Goal: Information Seeking & Learning: Learn about a topic

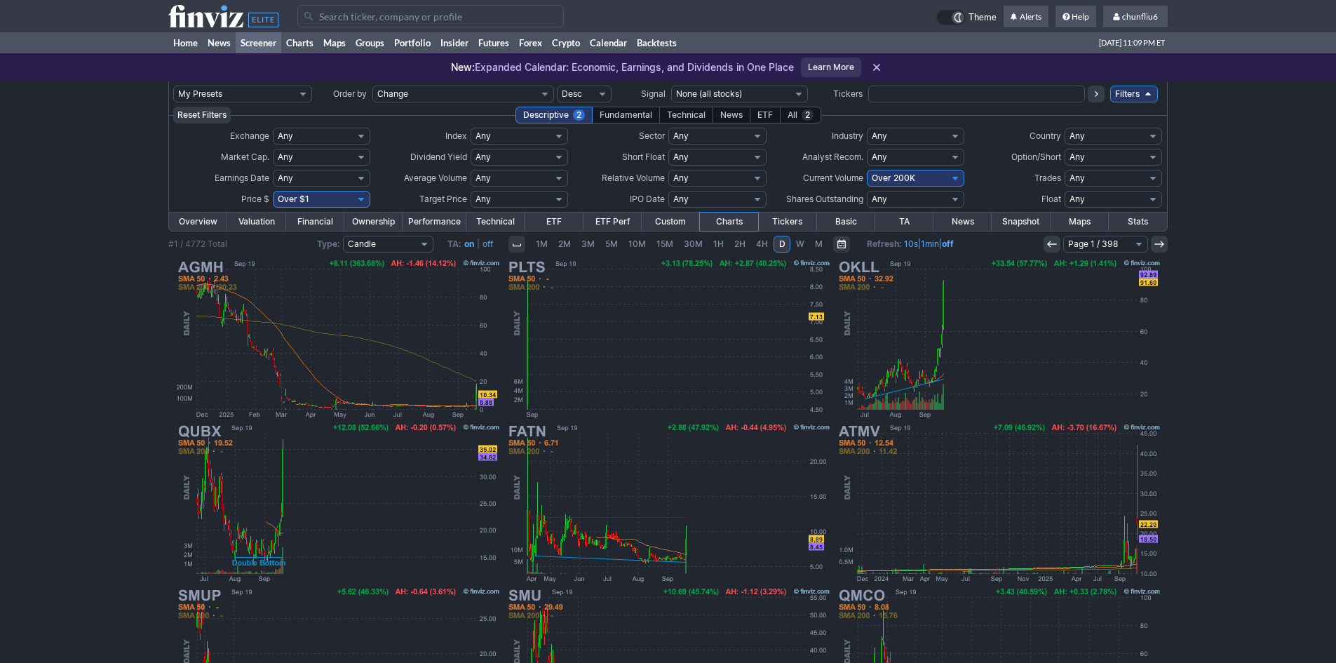
click at [933, 180] on select "Any Under 50K Under 100K Under 500K Under 750K Under 1M Over 0 Over 50K Over 10…" at bounding box center [915, 178] width 97 height 17
select select "o400"
click at [867, 170] on select "Any Under 50K Under 100K Under 500K Under 750K Under 1M Over 0 Over 50K Over 10…" at bounding box center [915, 178] width 97 height 17
click at [365, 201] on select "Any Under $1 Under $2 Under $3 Under $4 Under $5 Under $7 Under $10 Under $15 U…" at bounding box center [321, 199] width 97 height 17
select select "o10"
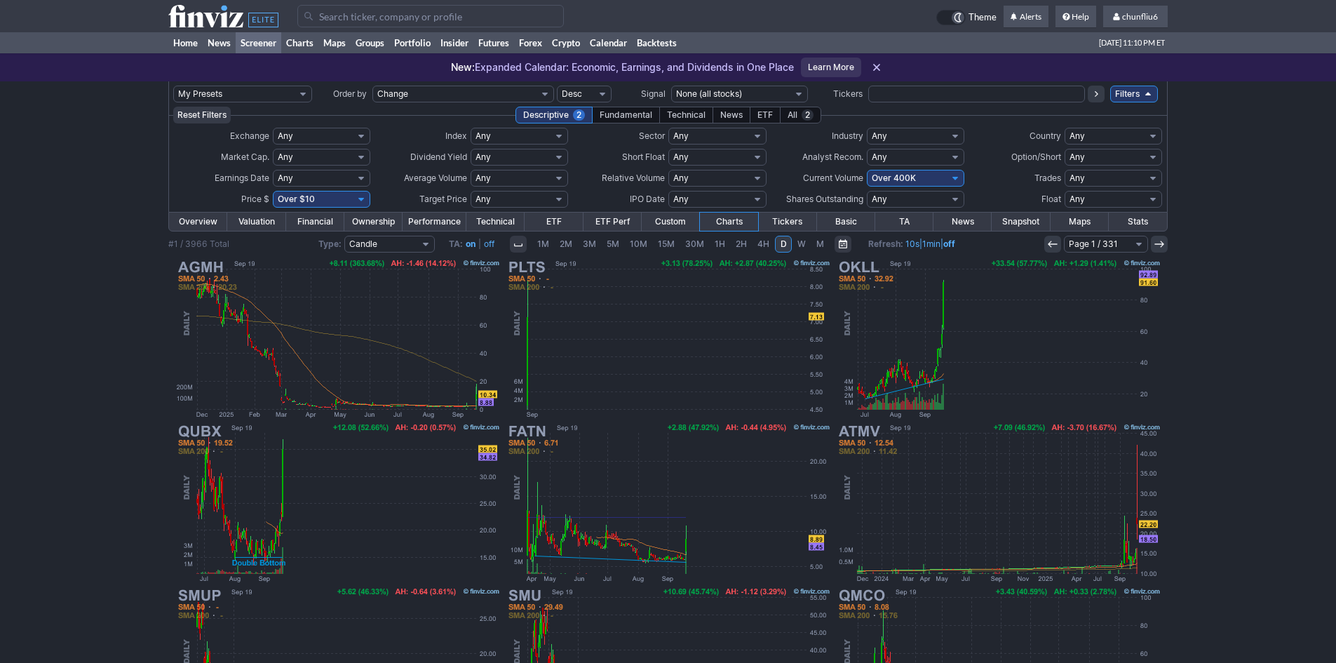
click at [273, 191] on select "Any Under $1 Under $2 Under $3 Under $4 Under $5 Under $7 Under $10 Under $15 U…" at bounding box center [321, 199] width 97 height 17
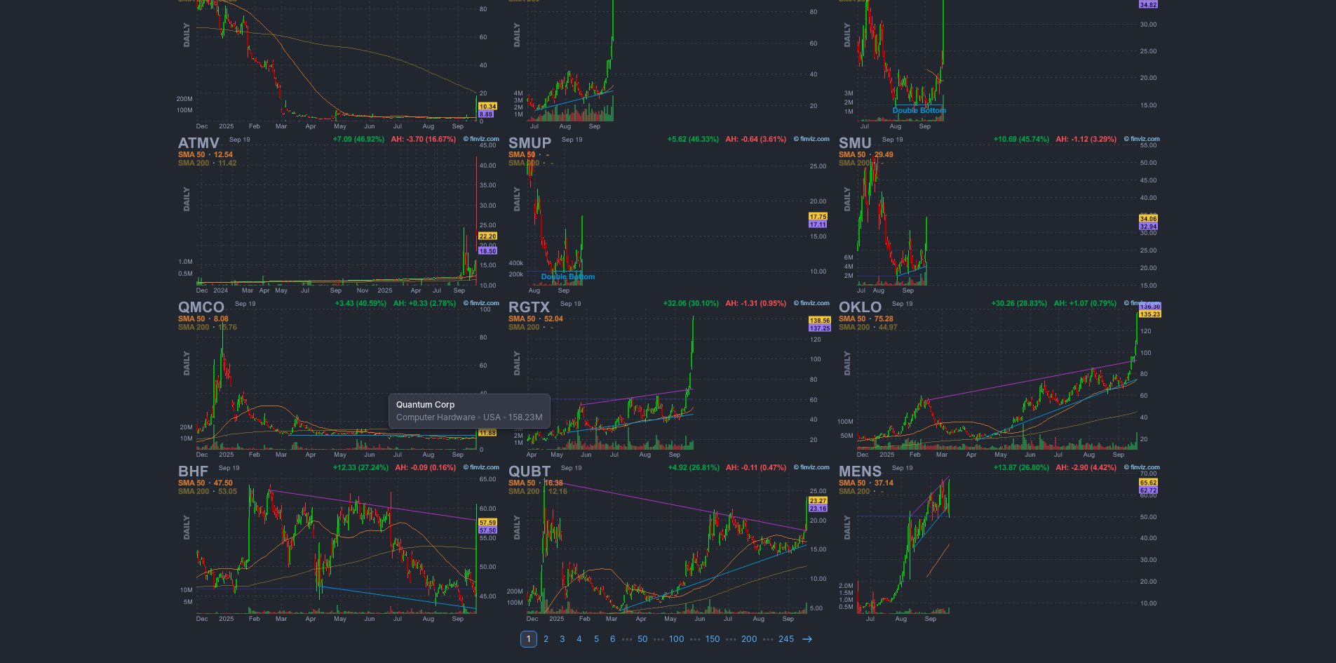
scroll to position [288, 0]
click at [806, 641] on icon at bounding box center [807, 638] width 11 height 11
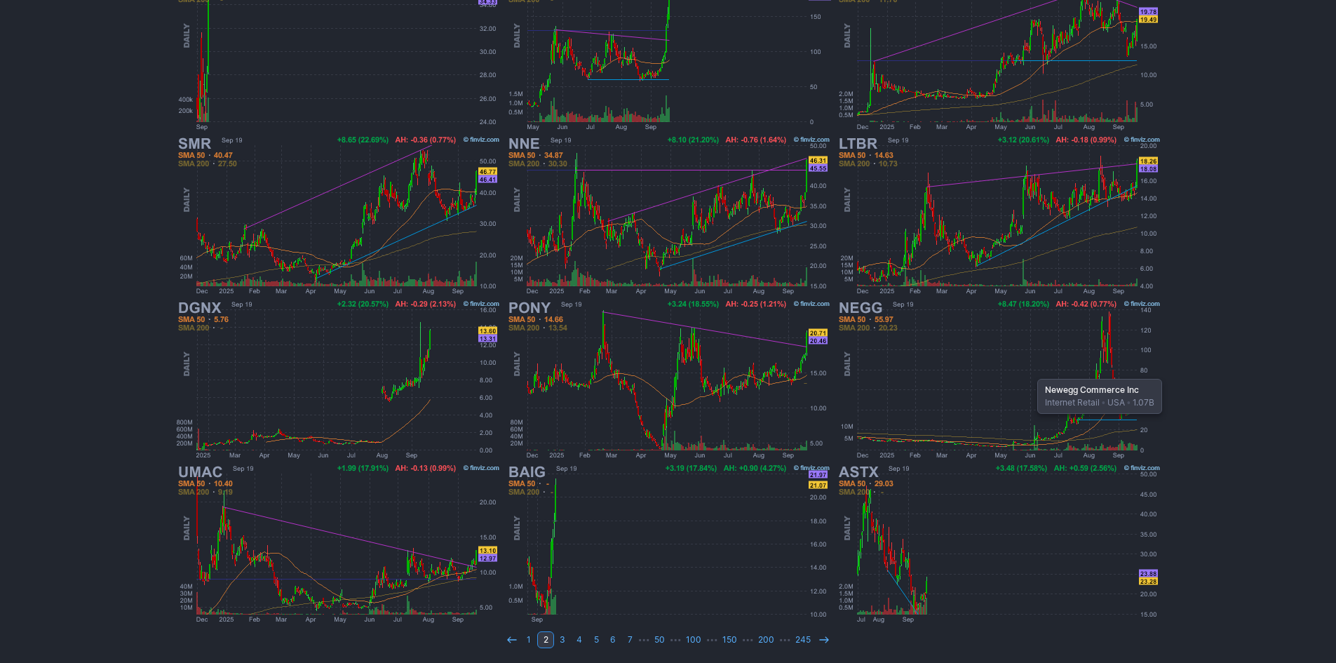
scroll to position [288, 0]
click at [827, 642] on icon at bounding box center [823, 638] width 11 height 11
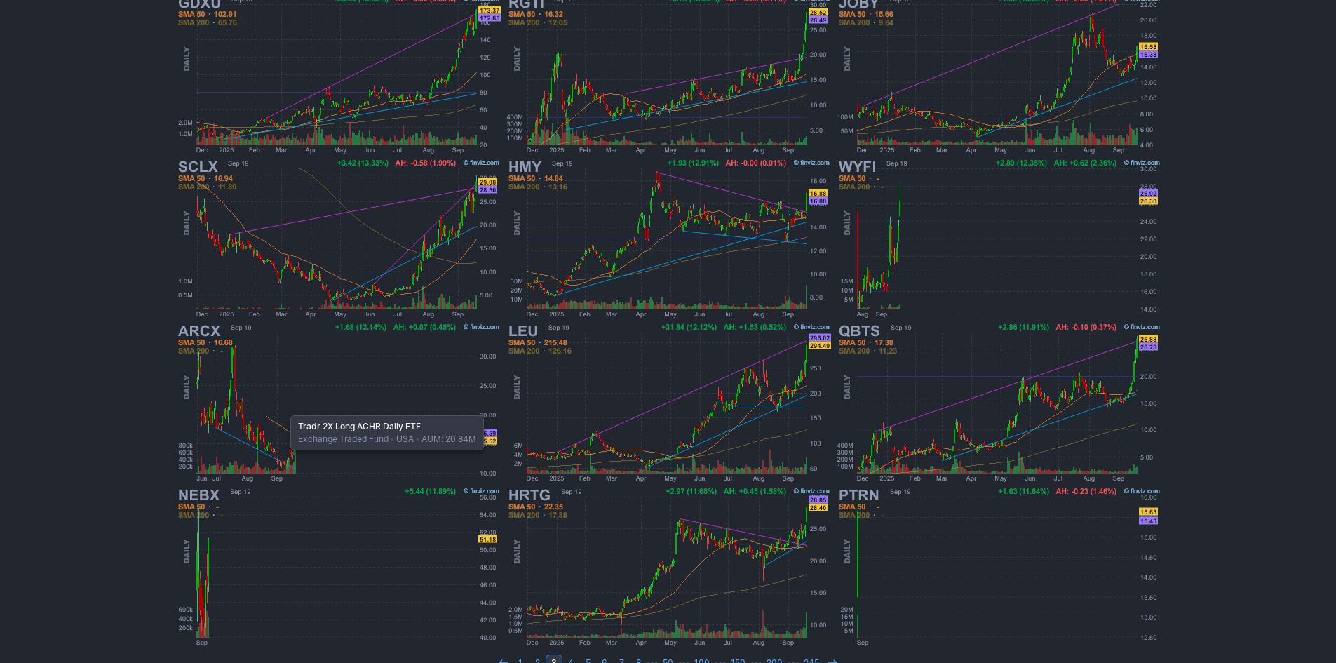
scroll to position [281, 0]
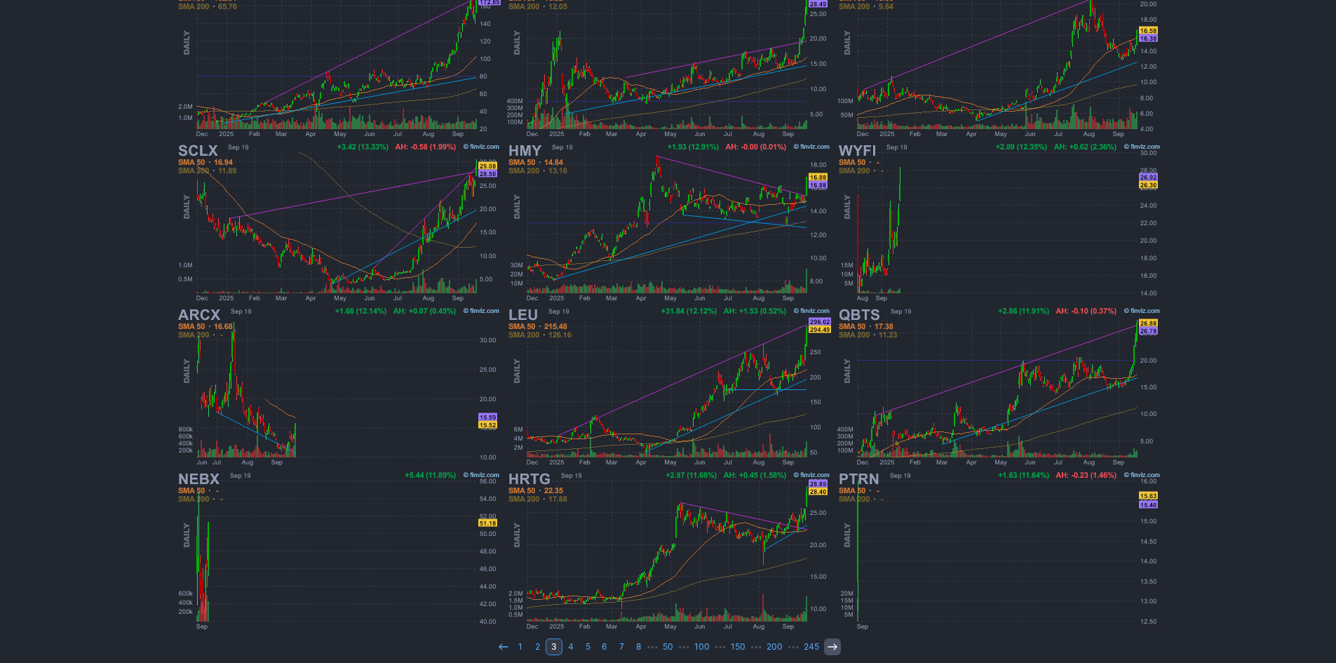
click at [831, 645] on icon at bounding box center [832, 646] width 11 height 11
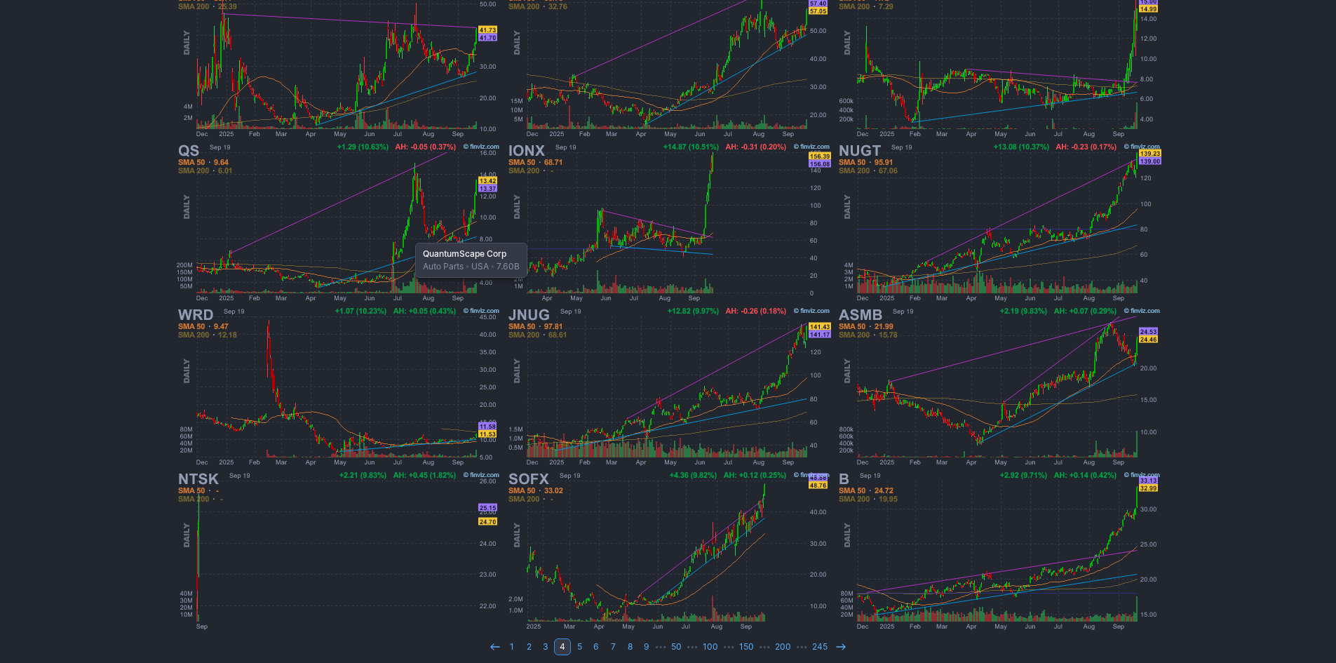
scroll to position [288, 0]
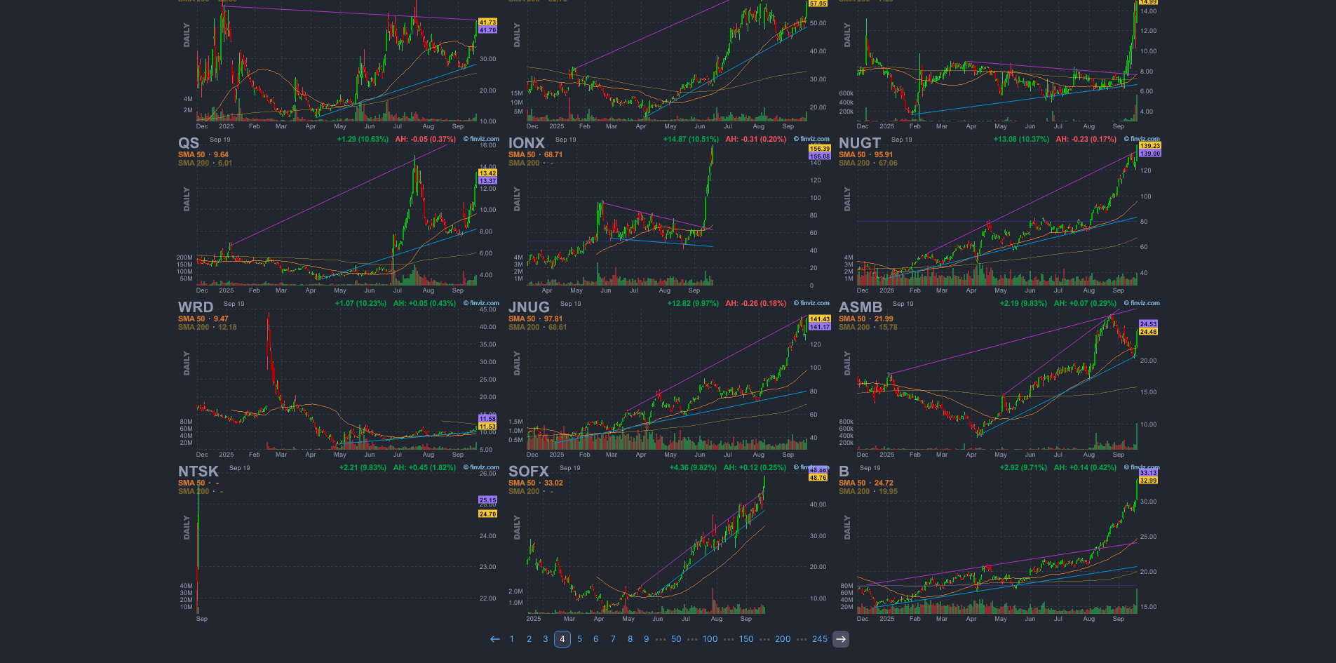
click at [840, 640] on icon at bounding box center [840, 638] width 11 height 11
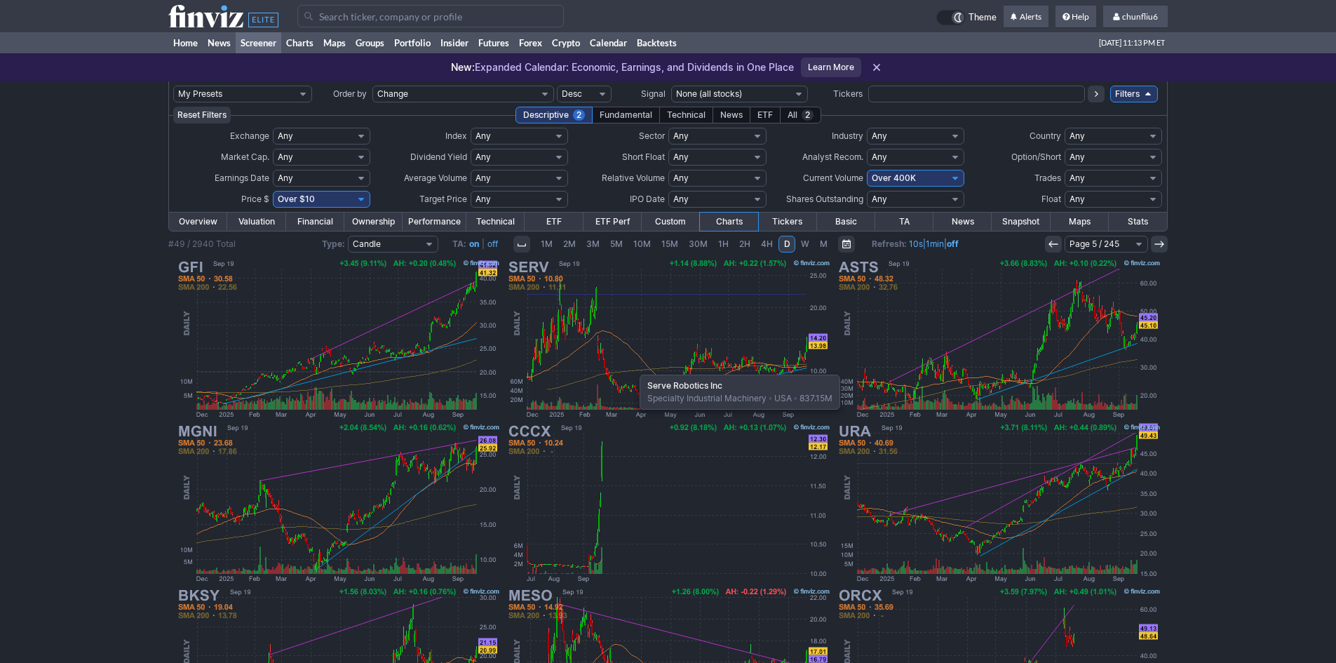
click at [633, 368] on img at bounding box center [668, 339] width 328 height 164
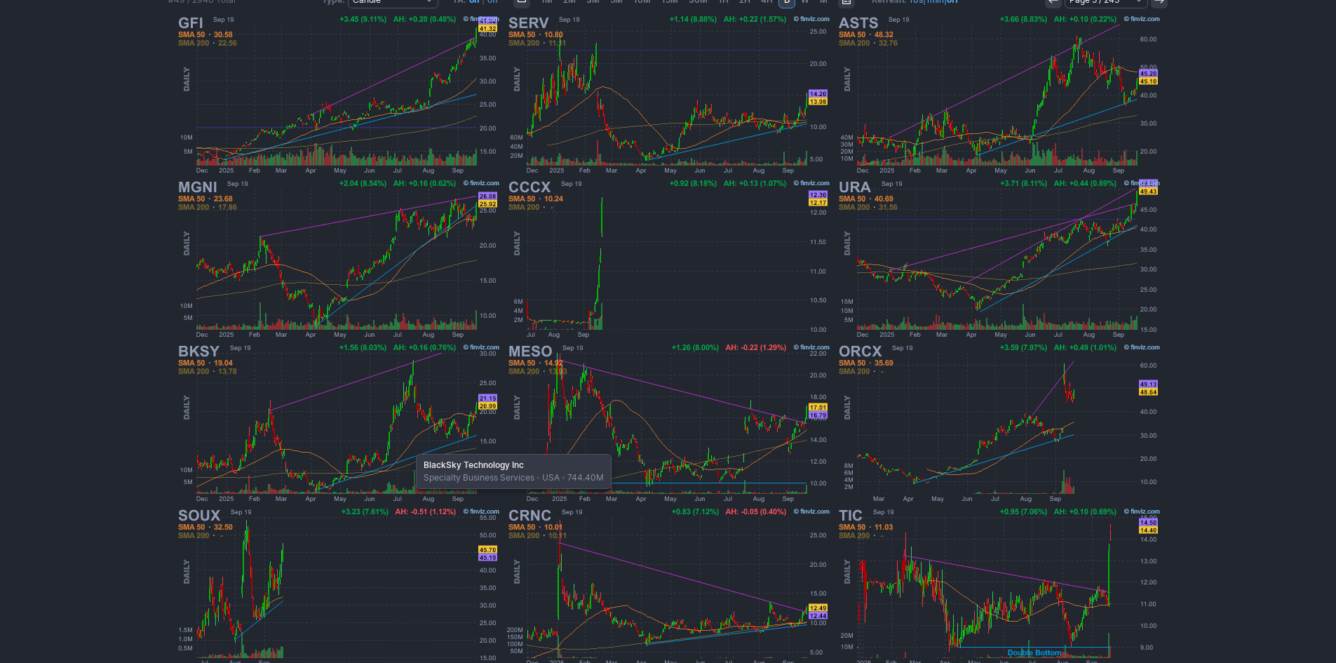
scroll to position [288, 0]
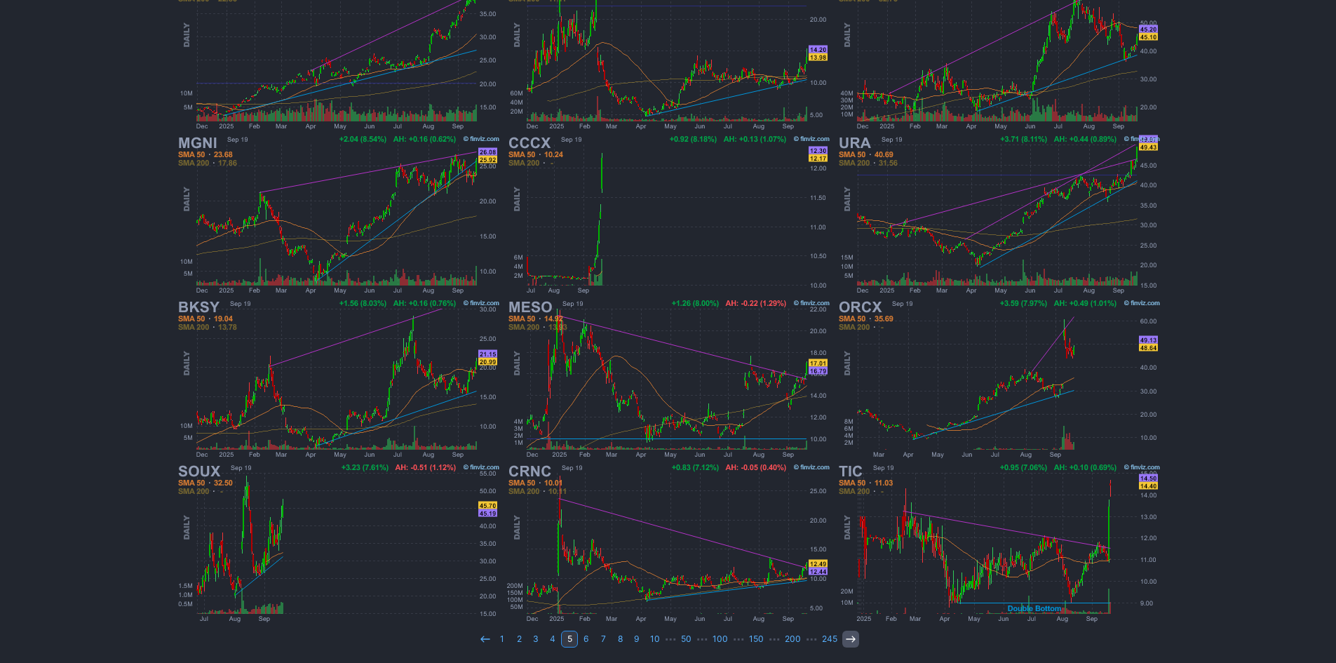
click at [842, 640] on link at bounding box center [850, 639] width 17 height 17
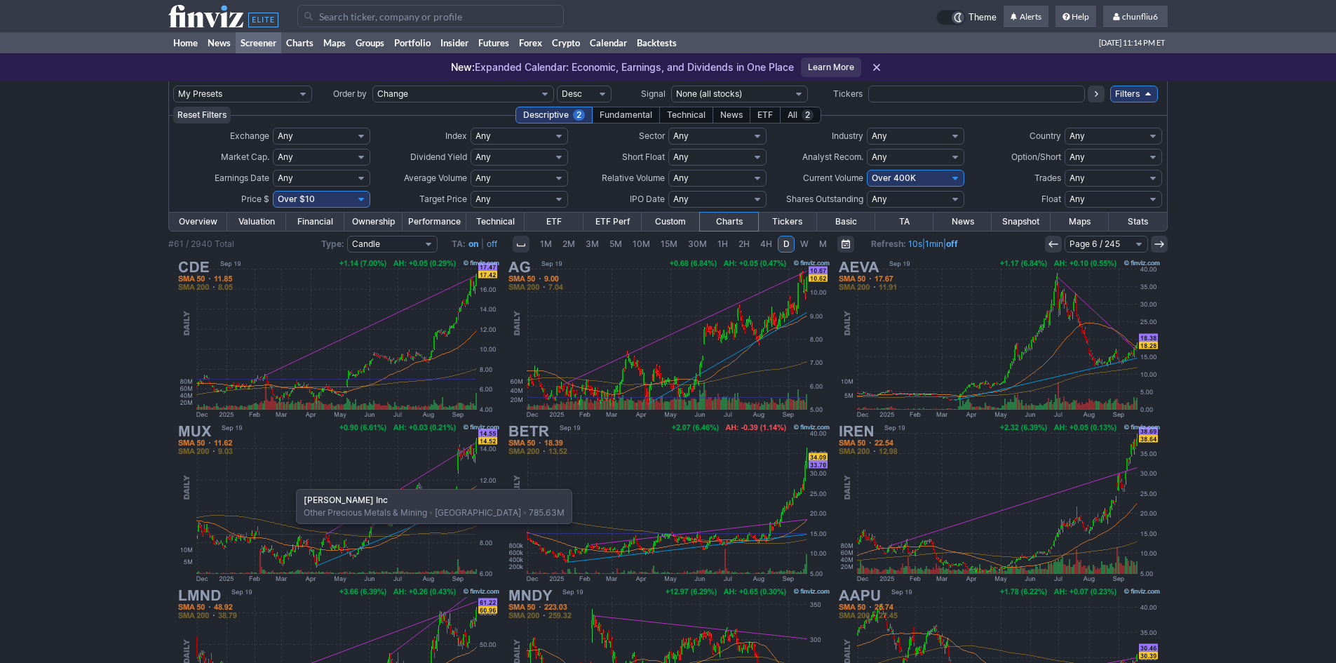
click at [289, 482] on img at bounding box center [338, 503] width 328 height 164
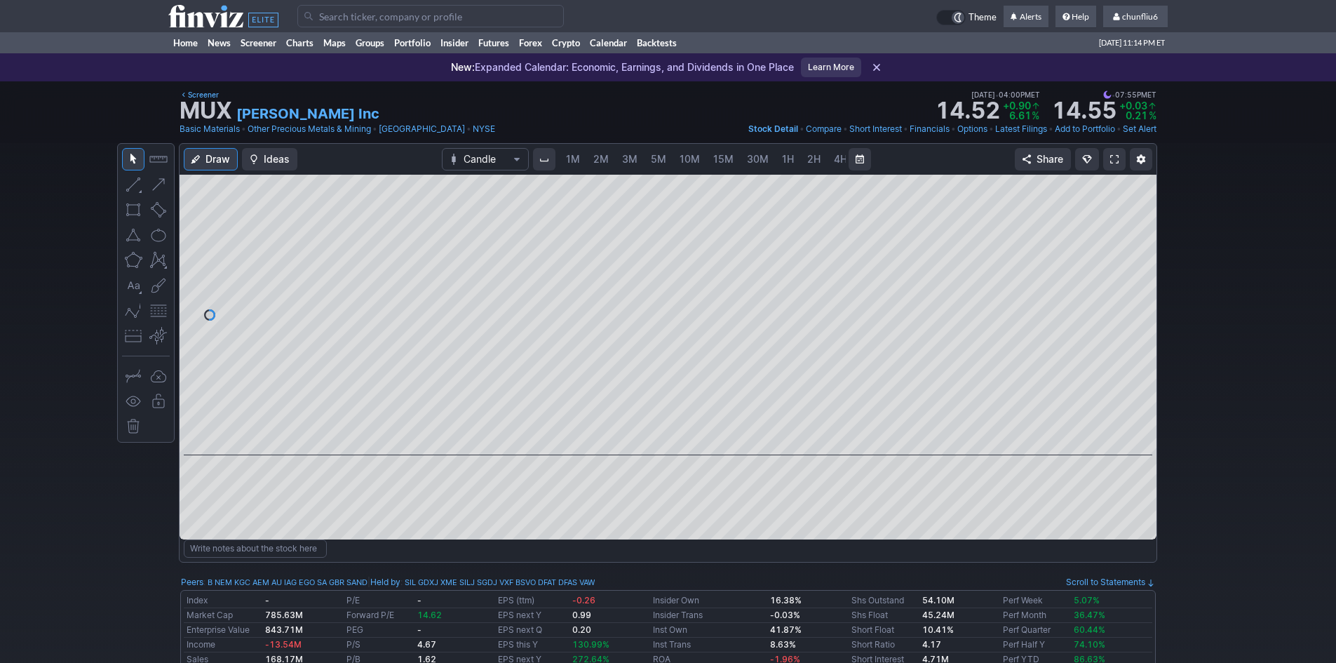
scroll to position [0, 76]
drag, startPoint x: 1144, startPoint y: 235, endPoint x: 1143, endPoint y: 269, distance: 34.4
click at [1143, 269] on div at bounding box center [1141, 311] width 29 height 245
click at [1116, 163] on span at bounding box center [1114, 159] width 8 height 11
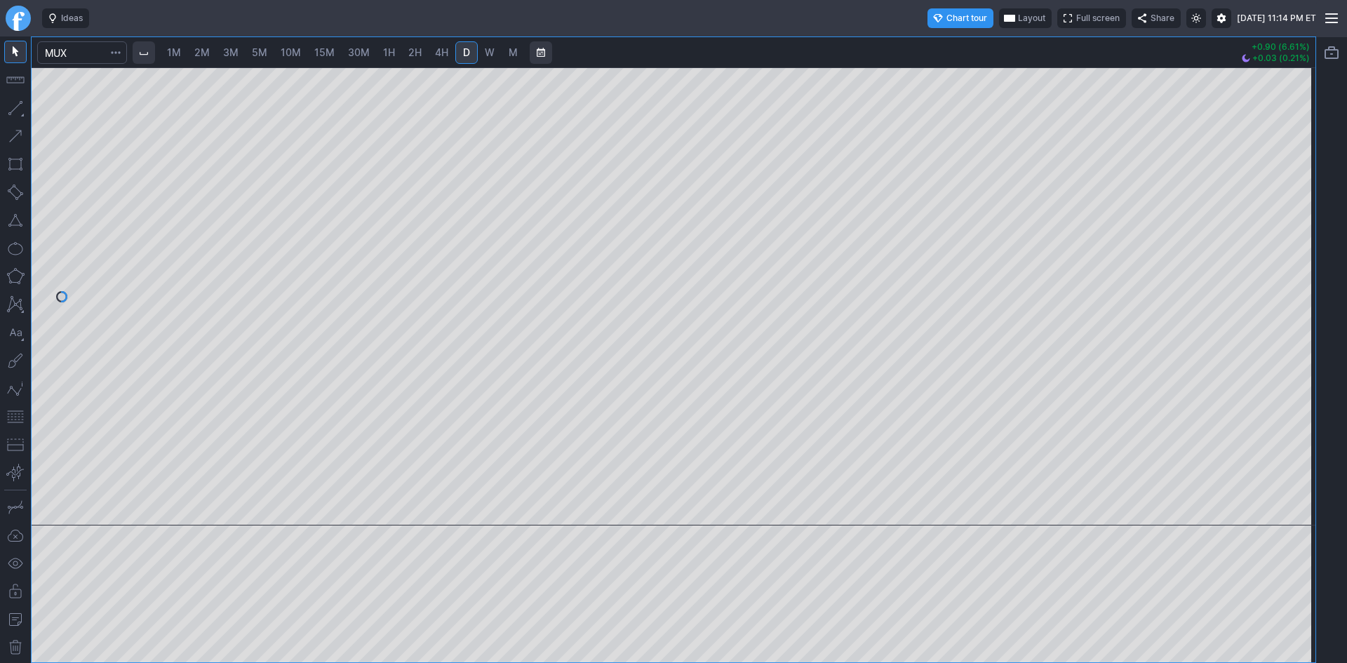
click at [201, 50] on span "2M" at bounding box center [201, 52] width 15 height 12
click at [1281, 271] on div at bounding box center [673, 296] width 1283 height 458
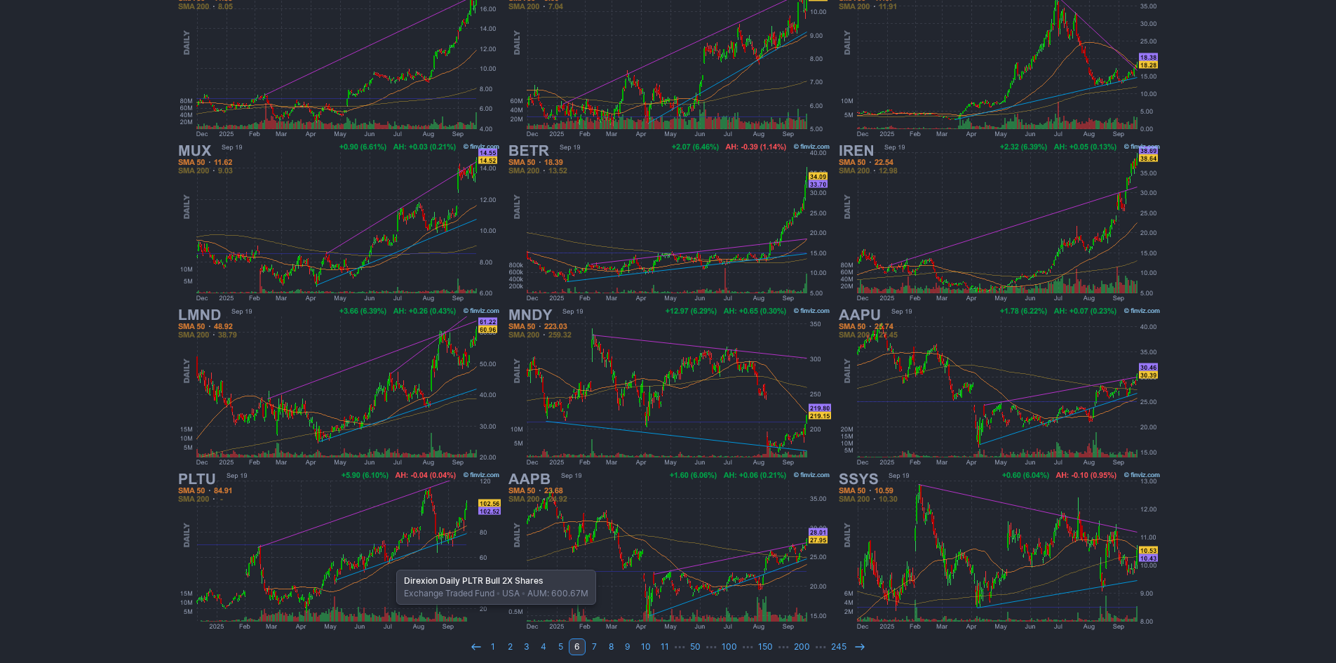
scroll to position [288, 0]
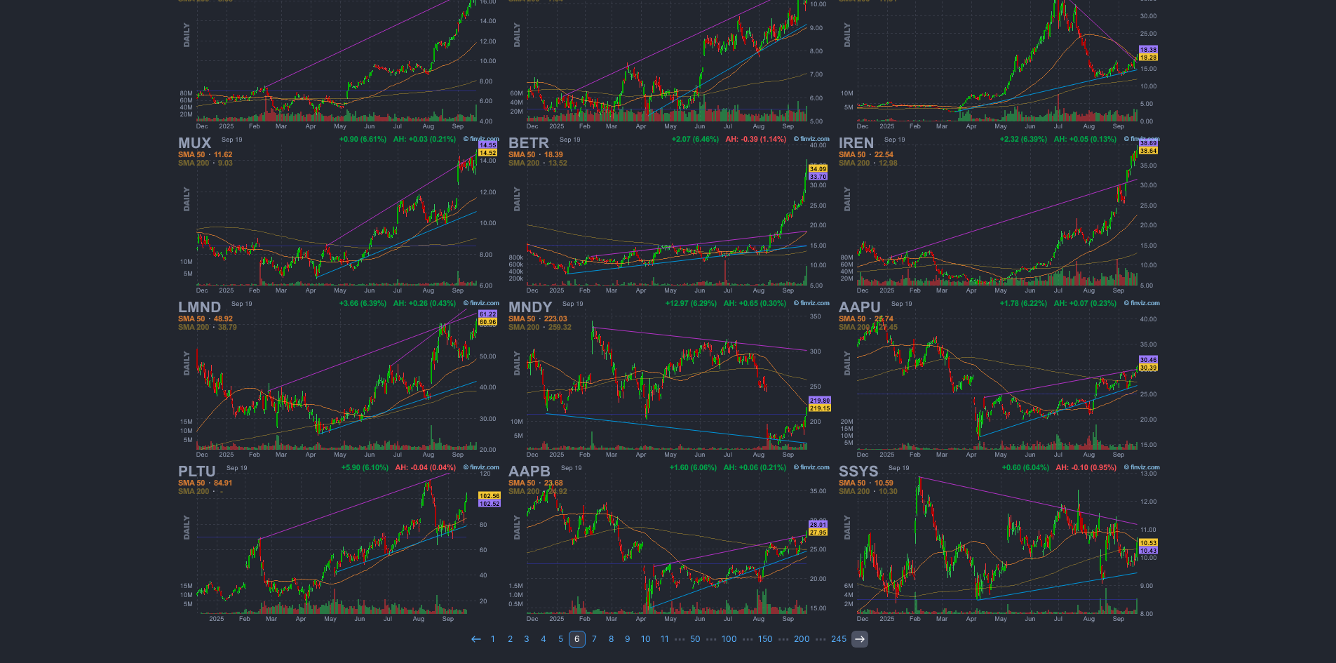
click at [854, 637] on icon at bounding box center [859, 638] width 11 height 11
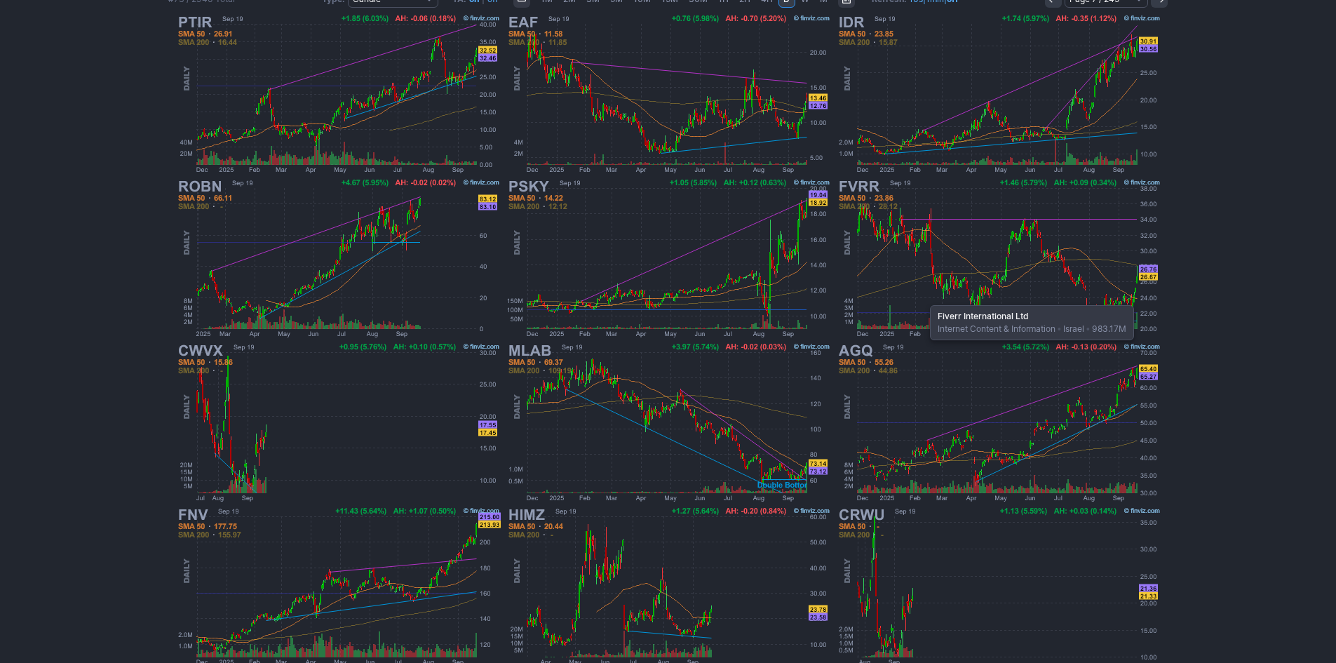
scroll to position [281, 0]
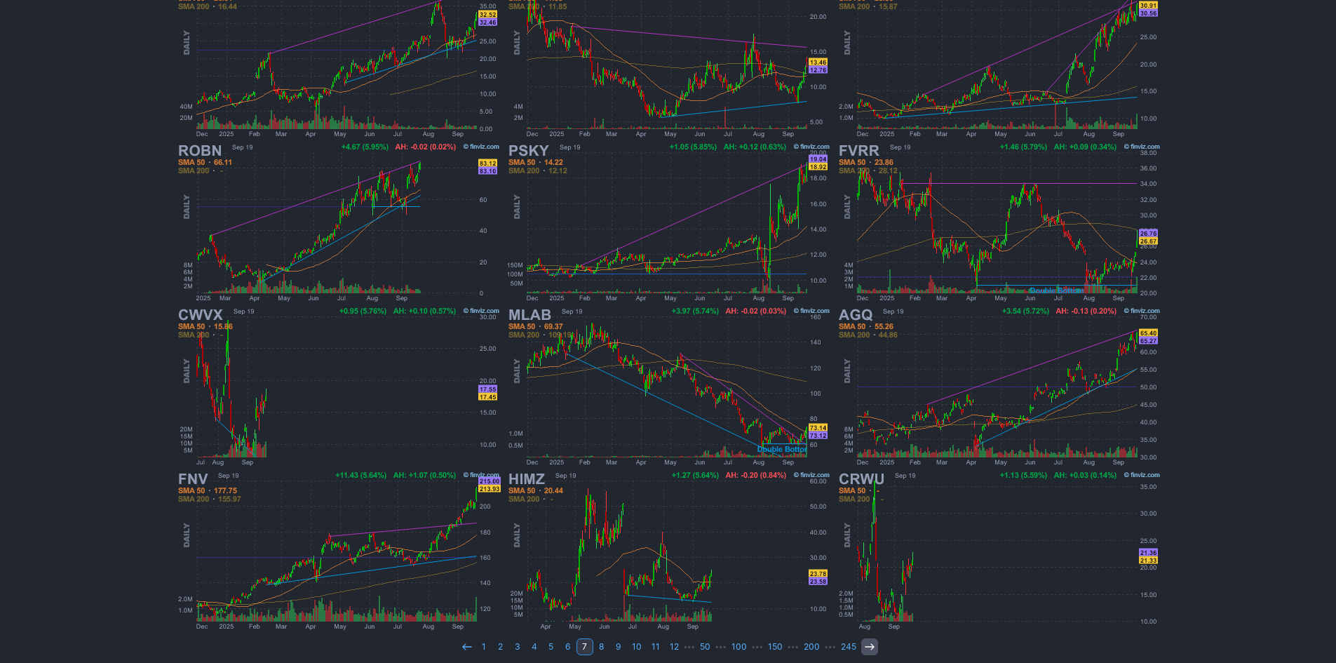
click at [865, 647] on use at bounding box center [869, 646] width 9 height 6
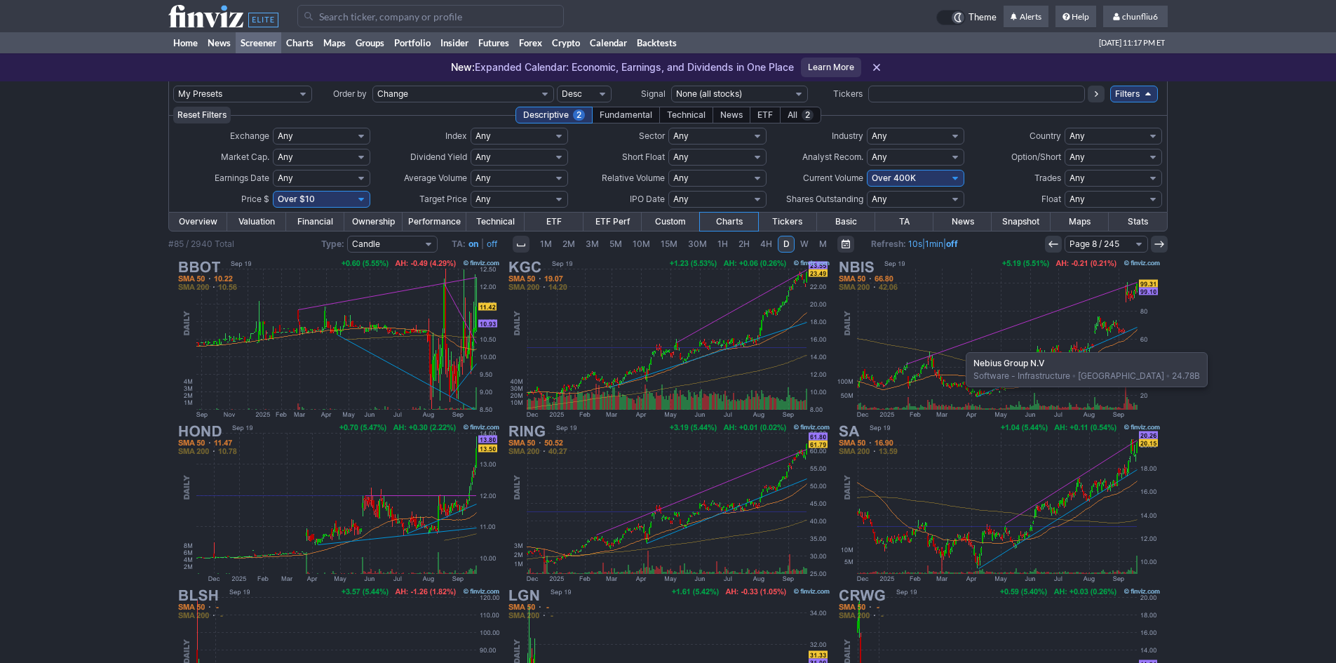
click at [959, 345] on img at bounding box center [999, 339] width 328 height 164
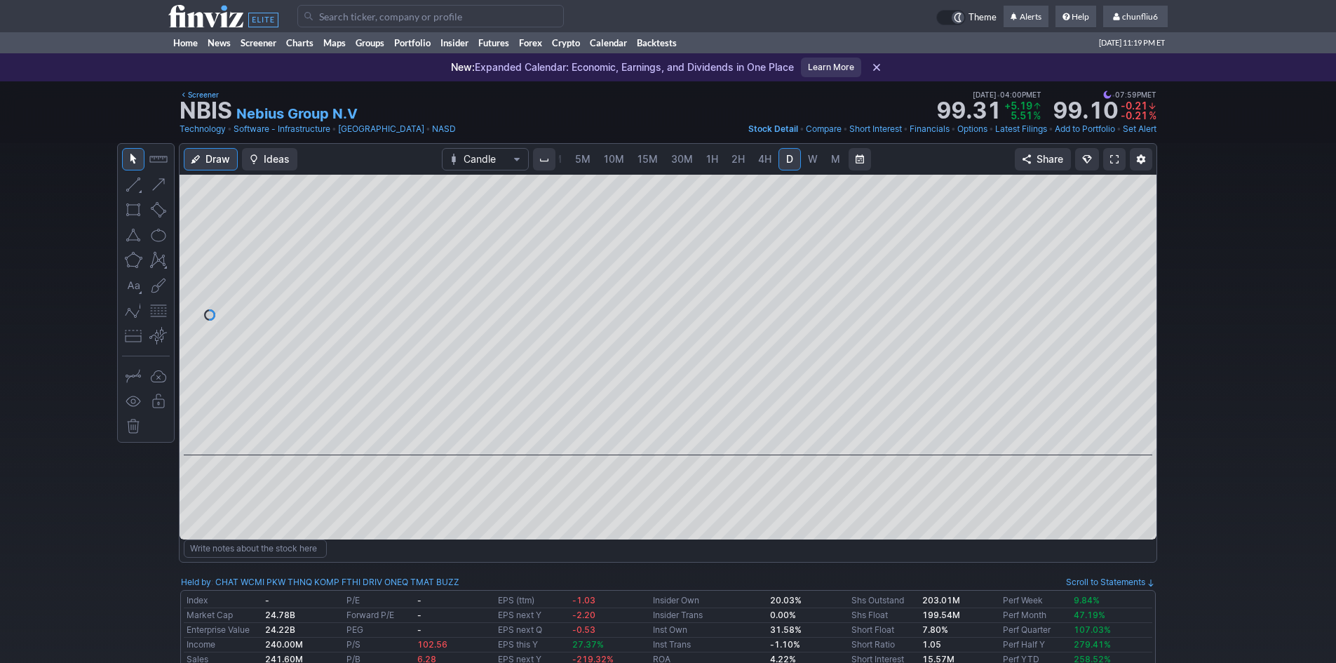
click at [1116, 163] on span at bounding box center [1114, 159] width 8 height 11
click at [1110, 163] on link at bounding box center [1114, 159] width 22 height 22
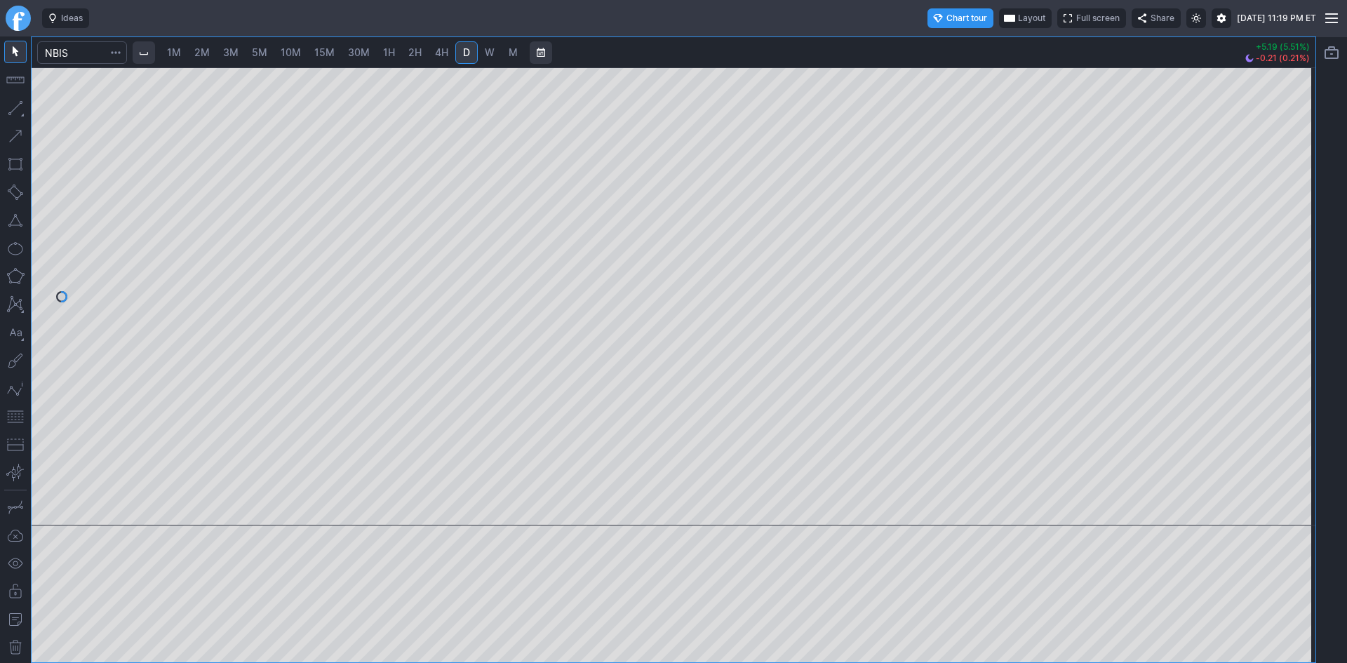
click at [494, 54] on span "W" at bounding box center [490, 52] width 10 height 12
drag, startPoint x: 1298, startPoint y: 135, endPoint x: 1286, endPoint y: 238, distance: 103.7
click at [1286, 238] on div at bounding box center [1300, 292] width 29 height 423
click at [13, 414] on button "button" at bounding box center [15, 416] width 22 height 22
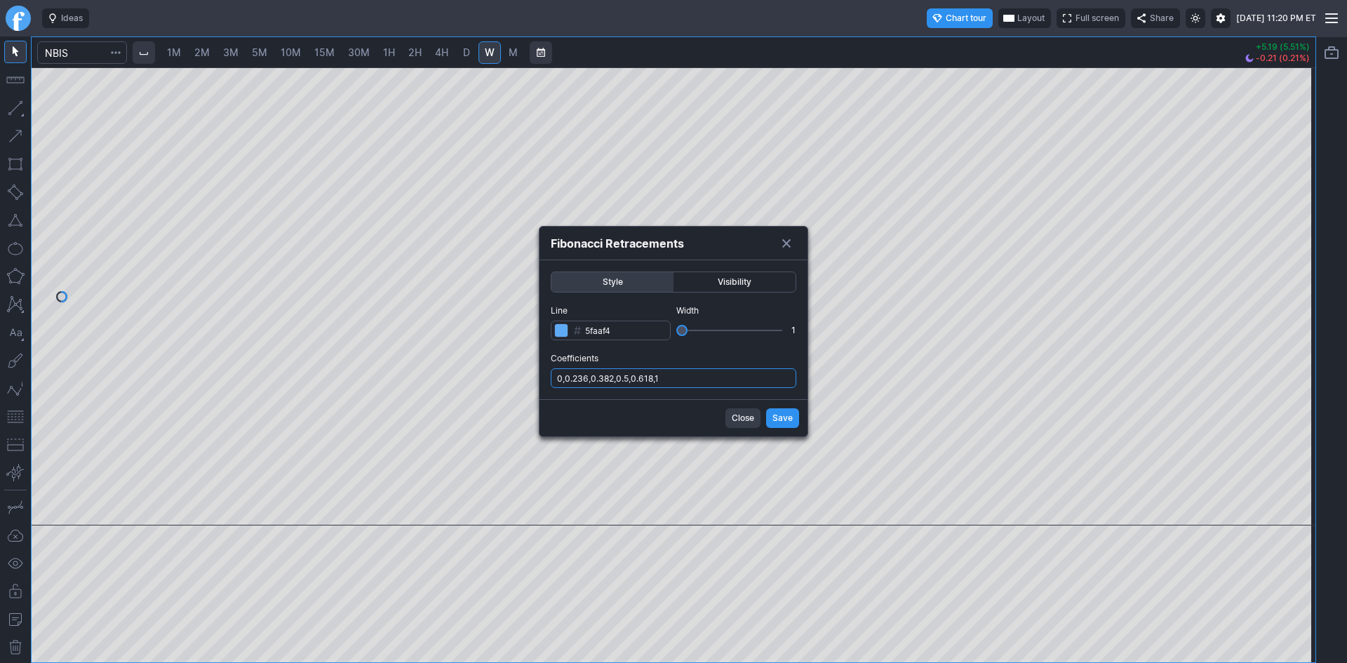
click at [709, 378] on input "0,0.236,0.382,0.5,0.618,1" at bounding box center [673, 378] width 245 height 20
type input "0,0.236,0.382,0.5,0.618,1,.786"
click at [790, 416] on span "Save" at bounding box center [782, 418] width 20 height 14
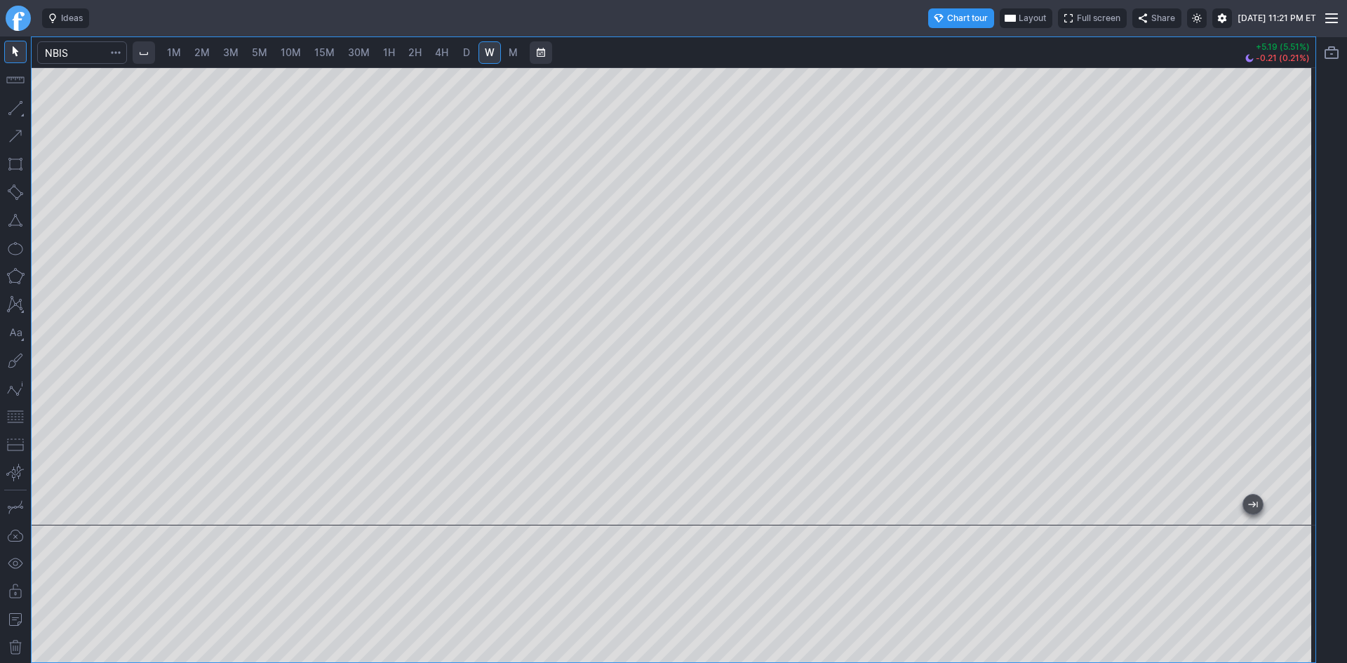
drag, startPoint x: 926, startPoint y: 512, endPoint x: 1346, endPoint y: 480, distance: 421.4
click at [1346, 480] on div "1M 2M 3M 5M 10M 15M 30M 1H 2H 4H D W M +5.19 (5.51%) -0.21 (0.21%)" at bounding box center [673, 349] width 1347 height 626
click at [840, 501] on div at bounding box center [673, 296] width 1283 height 458
drag, startPoint x: 692, startPoint y: 505, endPoint x: 641, endPoint y: 525, distance: 55.1
click at [641, 525] on div at bounding box center [673, 365] width 1283 height 594
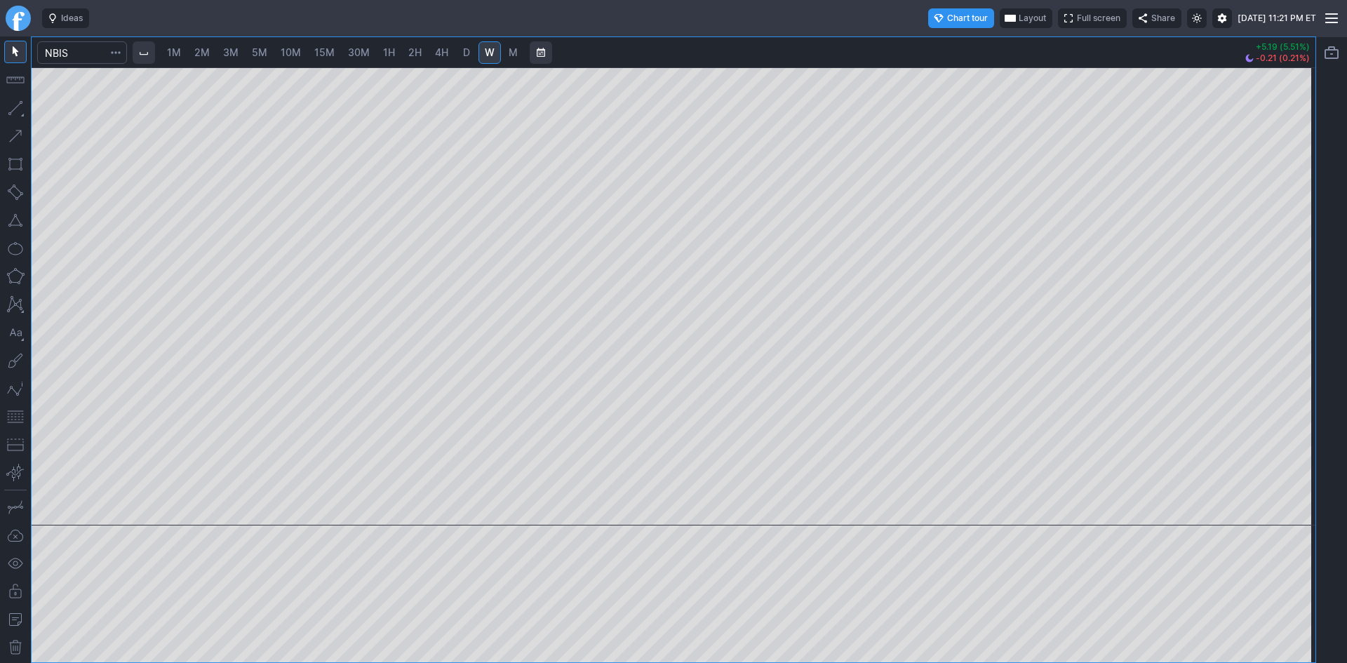
click at [210, 51] on span "2M" at bounding box center [201, 52] width 15 height 12
click at [1272, 256] on div at bounding box center [673, 296] width 1283 height 458
drag, startPoint x: 22, startPoint y: 419, endPoint x: 32, endPoint y: 415, distance: 10.7
click at [25, 417] on button "button" at bounding box center [15, 416] width 22 height 22
click at [288, 56] on span "10M" at bounding box center [291, 52] width 20 height 12
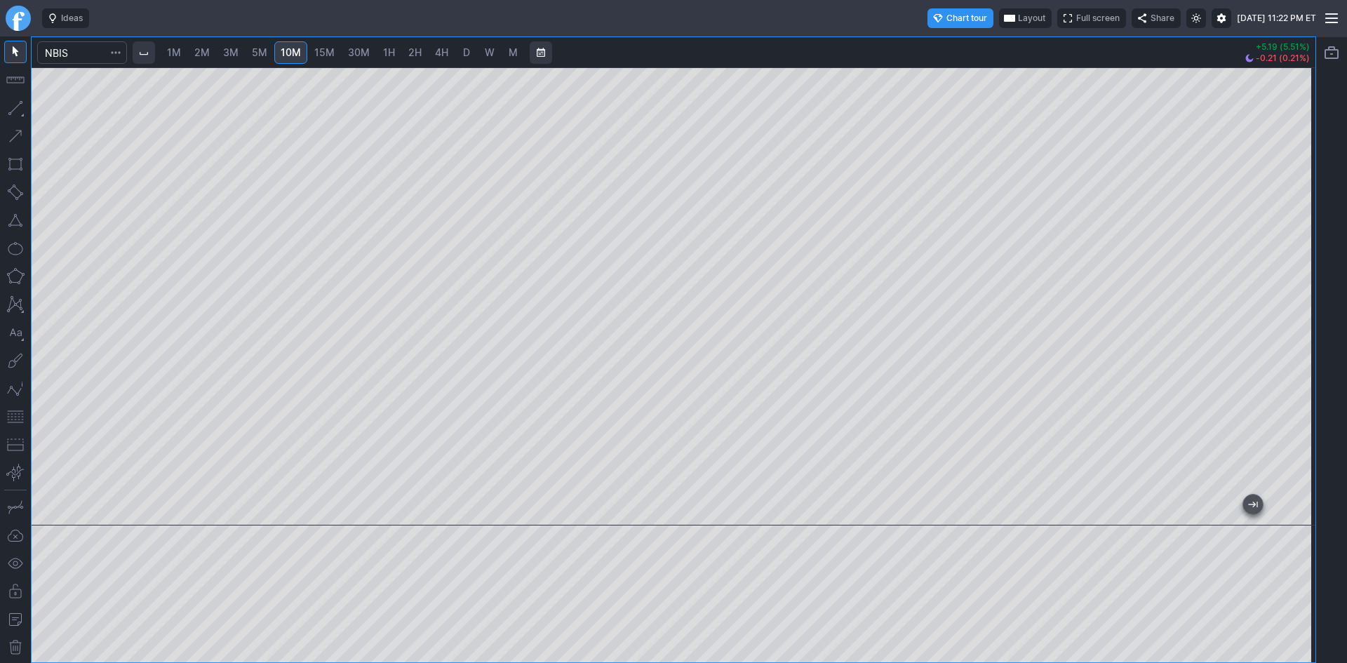
click at [1278, 242] on div at bounding box center [673, 296] width 1283 height 458
drag, startPoint x: 1302, startPoint y: 234, endPoint x: 1302, endPoint y: 255, distance: 21.0
click at [1302, 255] on div at bounding box center [1300, 292] width 29 height 423
drag, startPoint x: 19, startPoint y: 421, endPoint x: 29, endPoint y: 410, distance: 14.4
click at [19, 419] on button "button" at bounding box center [15, 416] width 22 height 22
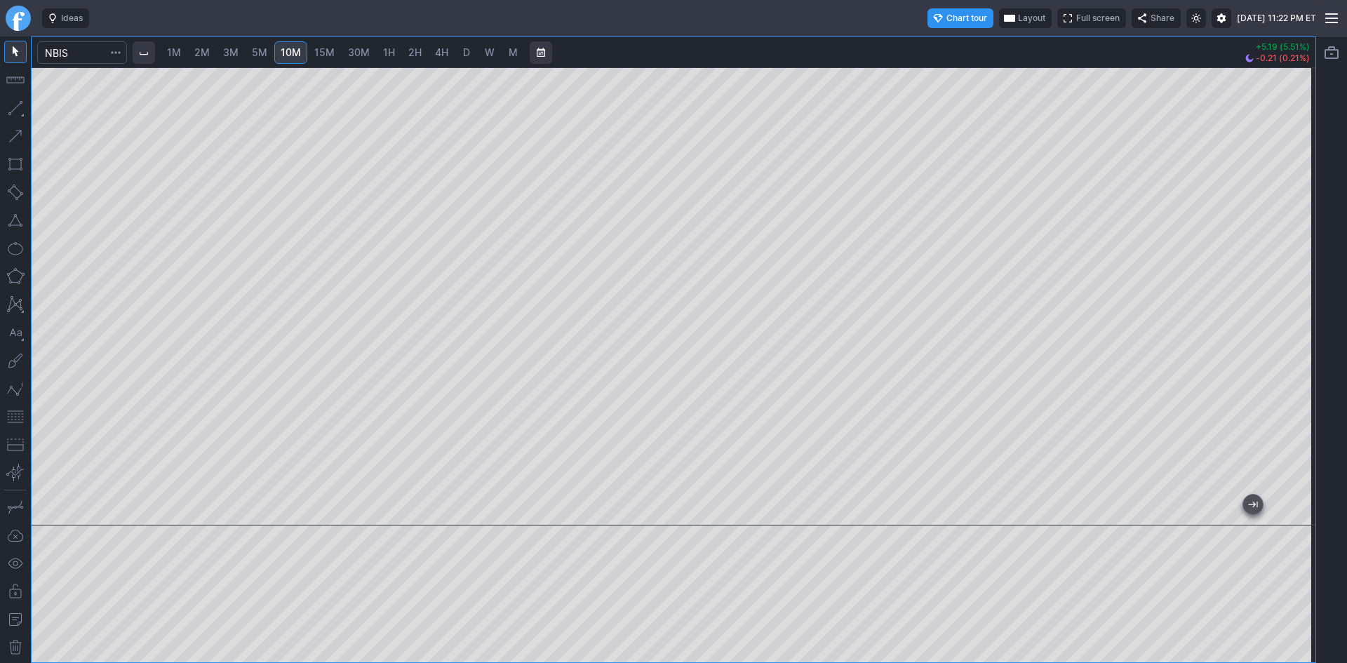
click at [1282, 251] on div at bounding box center [673, 296] width 1283 height 458
drag, startPoint x: 1300, startPoint y: 255, endPoint x: 1299, endPoint y: 342, distance: 87.0
click at [1300, 342] on div at bounding box center [1300, 292] width 29 height 423
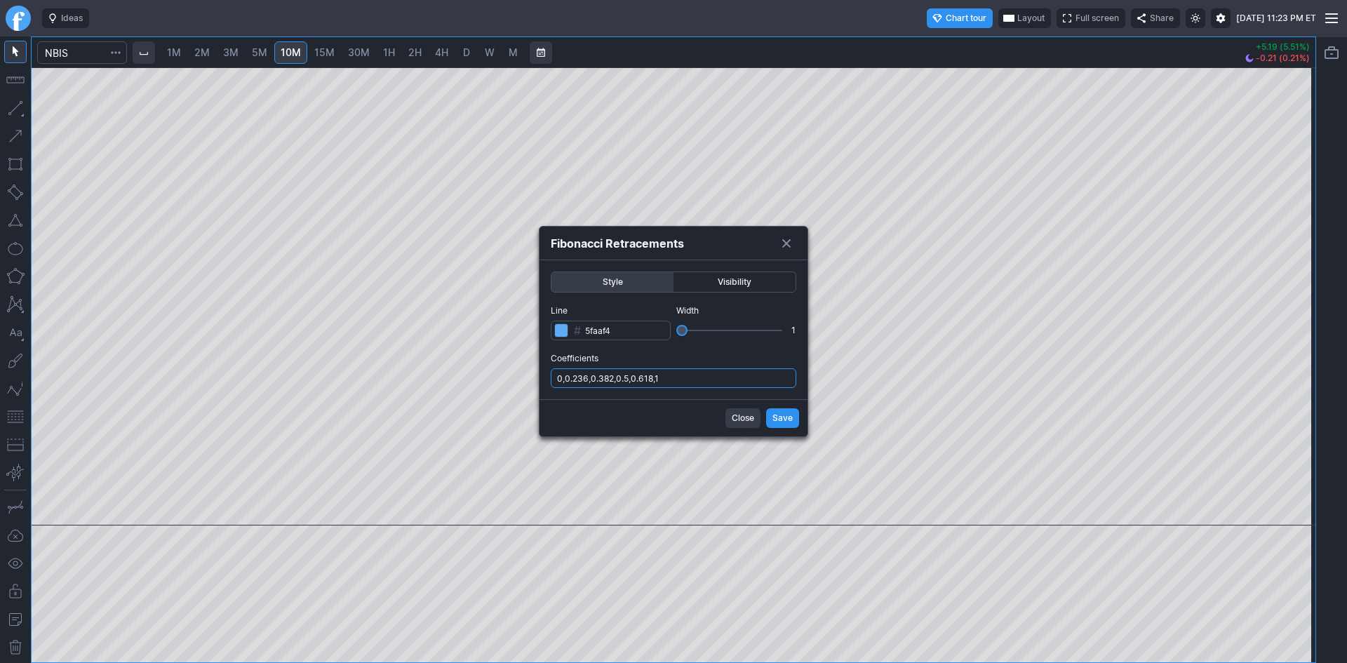
drag, startPoint x: 701, startPoint y: 379, endPoint x: 702, endPoint y: 386, distance: 7.0
click at [702, 380] on input "0,0.236,0.382,0.5,0.618,1" at bounding box center [673, 378] width 245 height 20
type input "0,0.236,0.382,0.5,0.618,1,.786"
click at [771, 421] on button "Save" at bounding box center [782, 418] width 33 height 20
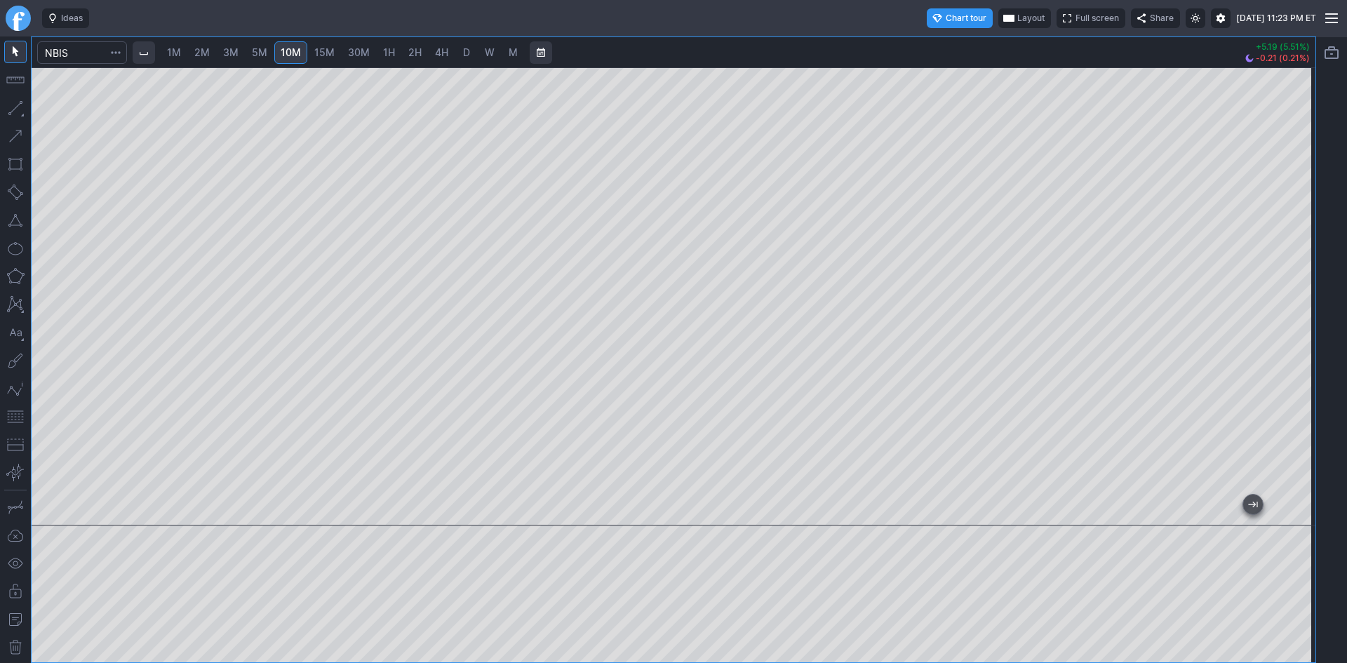
drag, startPoint x: 1297, startPoint y: 317, endPoint x: 1291, endPoint y: 296, distance: 21.8
click at [1299, 291] on div at bounding box center [1300, 292] width 29 height 423
click at [21, 419] on button "button" at bounding box center [15, 416] width 22 height 22
drag, startPoint x: 1308, startPoint y: 212, endPoint x: 1302, endPoint y: 237, distance: 26.0
click at [1302, 237] on div at bounding box center [1300, 292] width 29 height 423
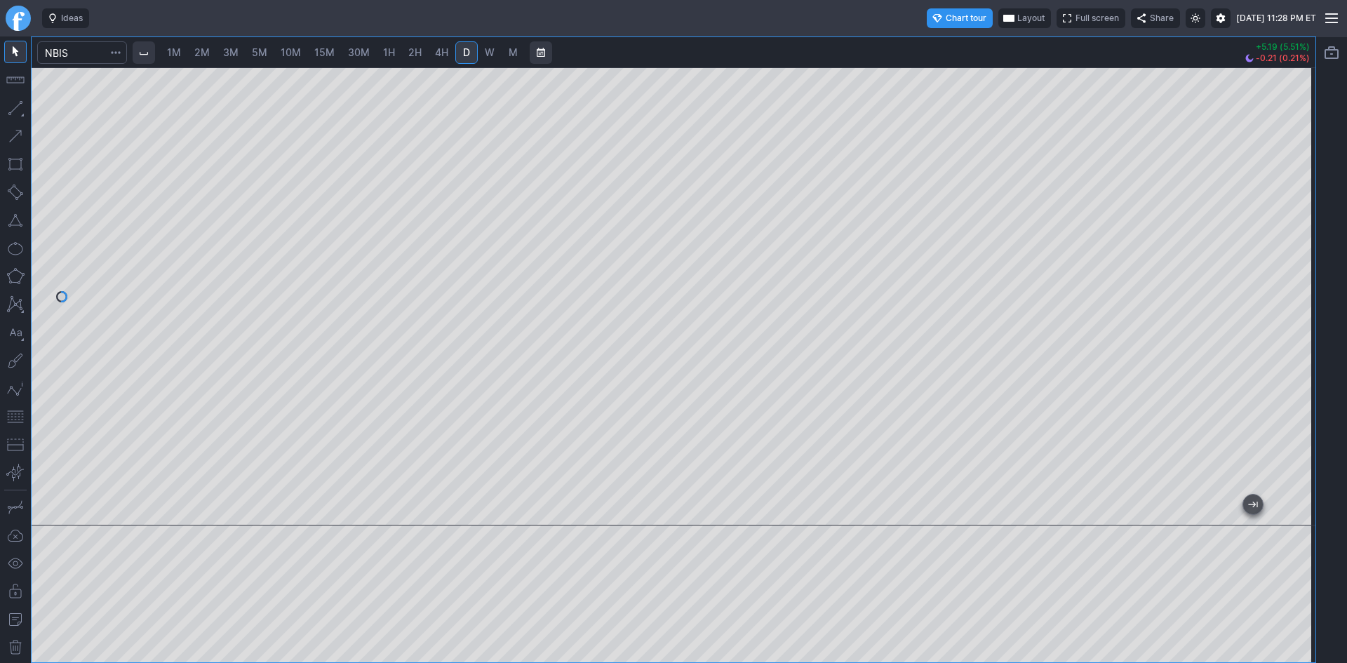
click at [126, 57] on button "button" at bounding box center [116, 52] width 20 height 22
click at [619, 176] on div at bounding box center [673, 331] width 1347 height 663
drag, startPoint x: 1304, startPoint y: 226, endPoint x: 1288, endPoint y: 297, distance: 72.7
click at [1288, 297] on div at bounding box center [1300, 292] width 29 height 423
click at [12, 417] on button "button" at bounding box center [15, 416] width 22 height 22
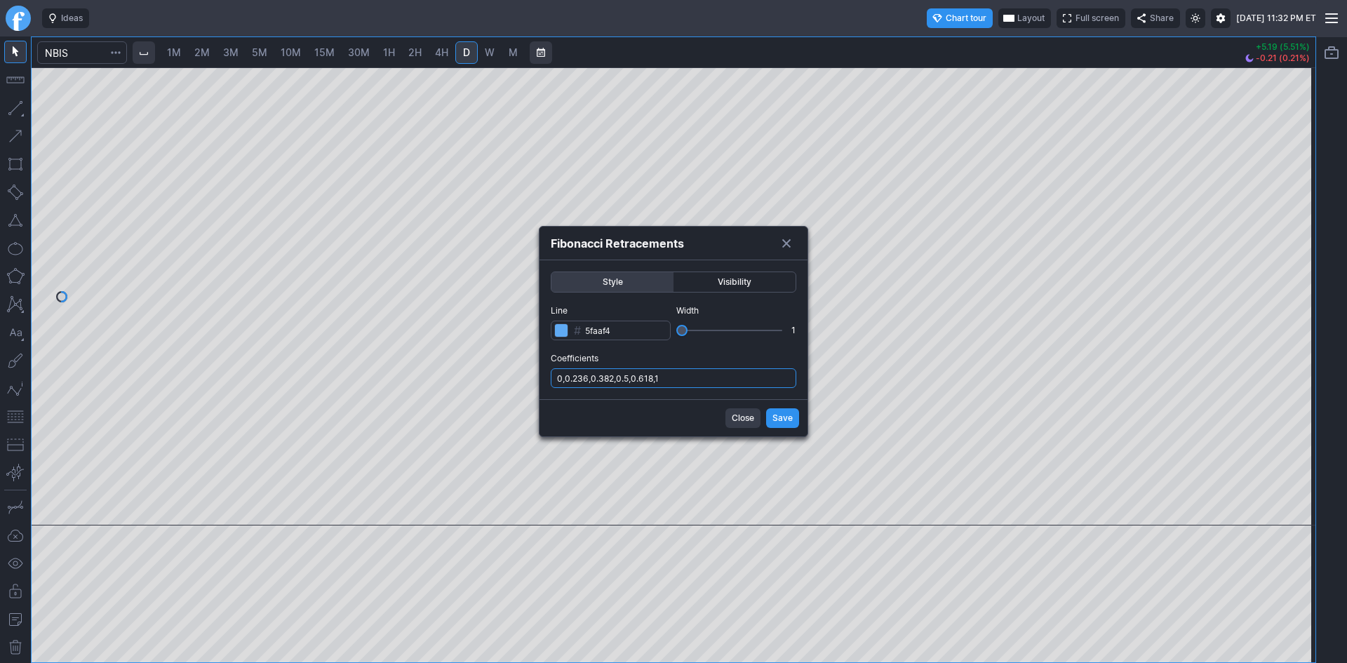
click at [702, 379] on input "0,0.236,0.382,0.5,0.618,1" at bounding box center [673, 378] width 245 height 20
type input "0,0.236,0.382,0.5,0.618,1,.786"
click at [797, 411] on button "Save" at bounding box center [782, 418] width 33 height 20
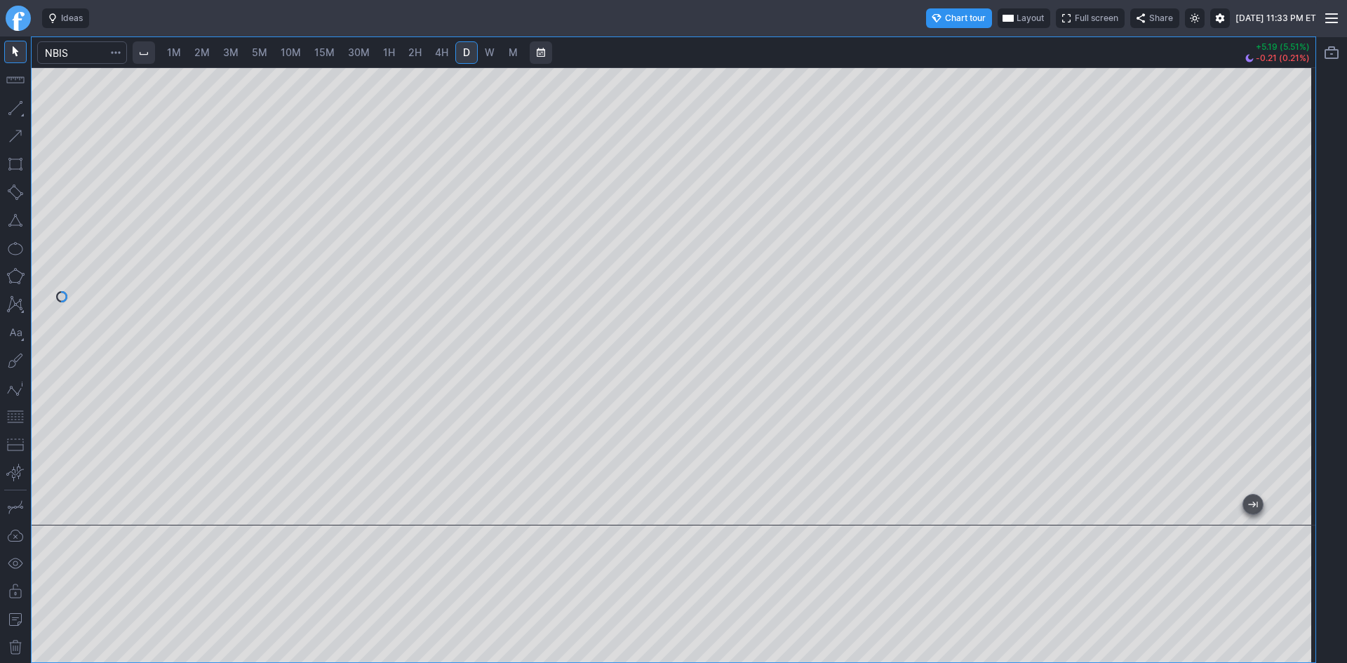
click at [205, 49] on span "2M" at bounding box center [201, 52] width 15 height 12
click at [1283, 237] on div at bounding box center [673, 296] width 1283 height 458
click at [1280, 339] on div at bounding box center [673, 296] width 1283 height 458
click at [23, 418] on button "button" at bounding box center [15, 416] width 22 height 22
drag, startPoint x: 1302, startPoint y: 257, endPoint x: 1289, endPoint y: 326, distance: 69.9
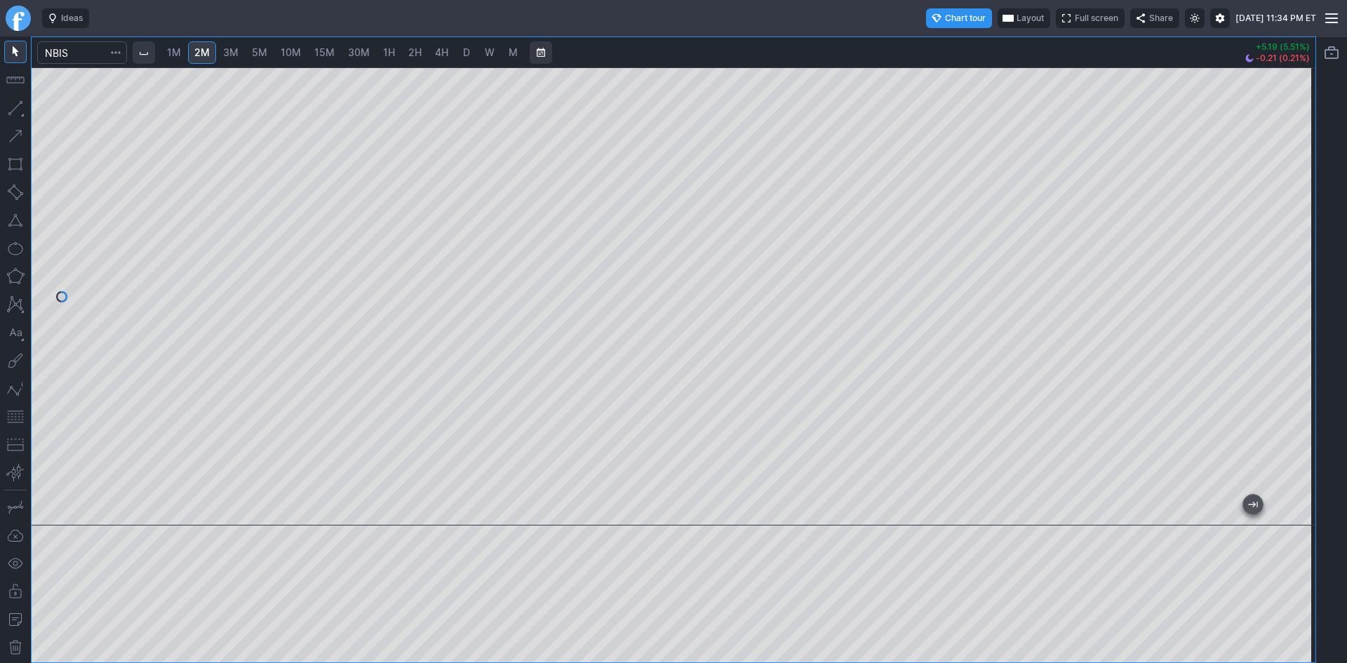
click at [1289, 326] on div at bounding box center [1300, 292] width 29 height 423
click at [235, 55] on span "3M" at bounding box center [230, 52] width 15 height 12
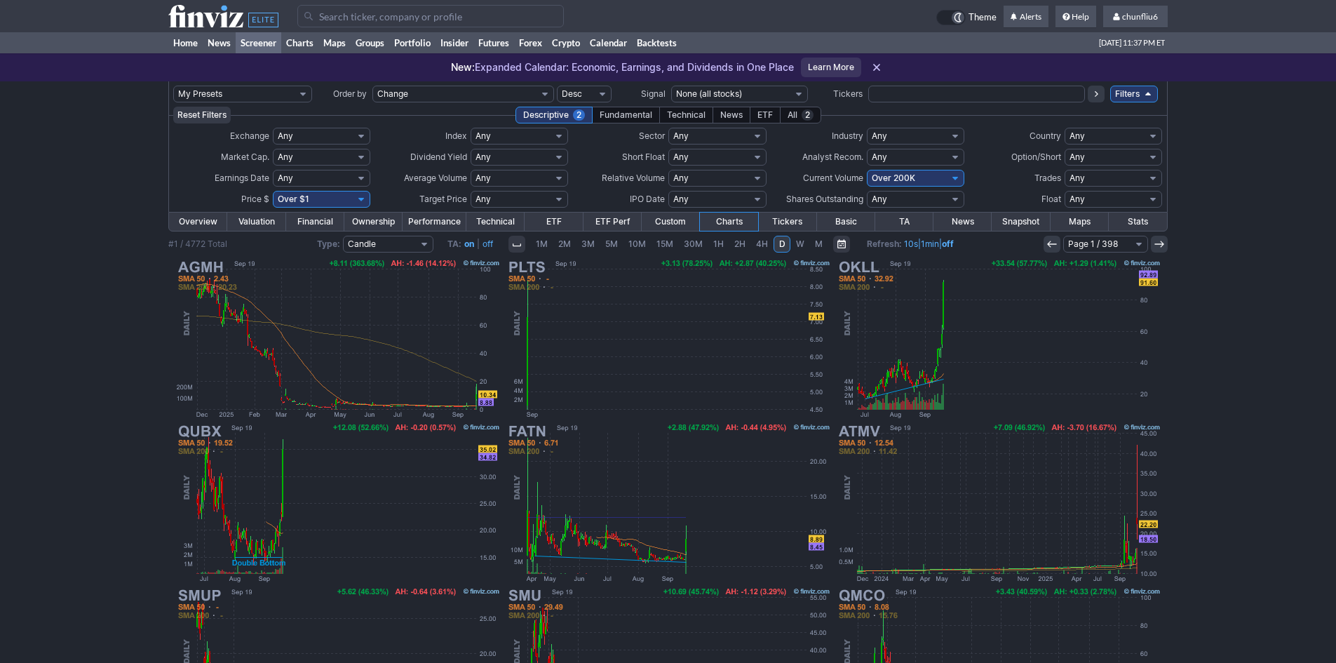
click at [321, 17] on input "Search" at bounding box center [430, 16] width 267 height 22
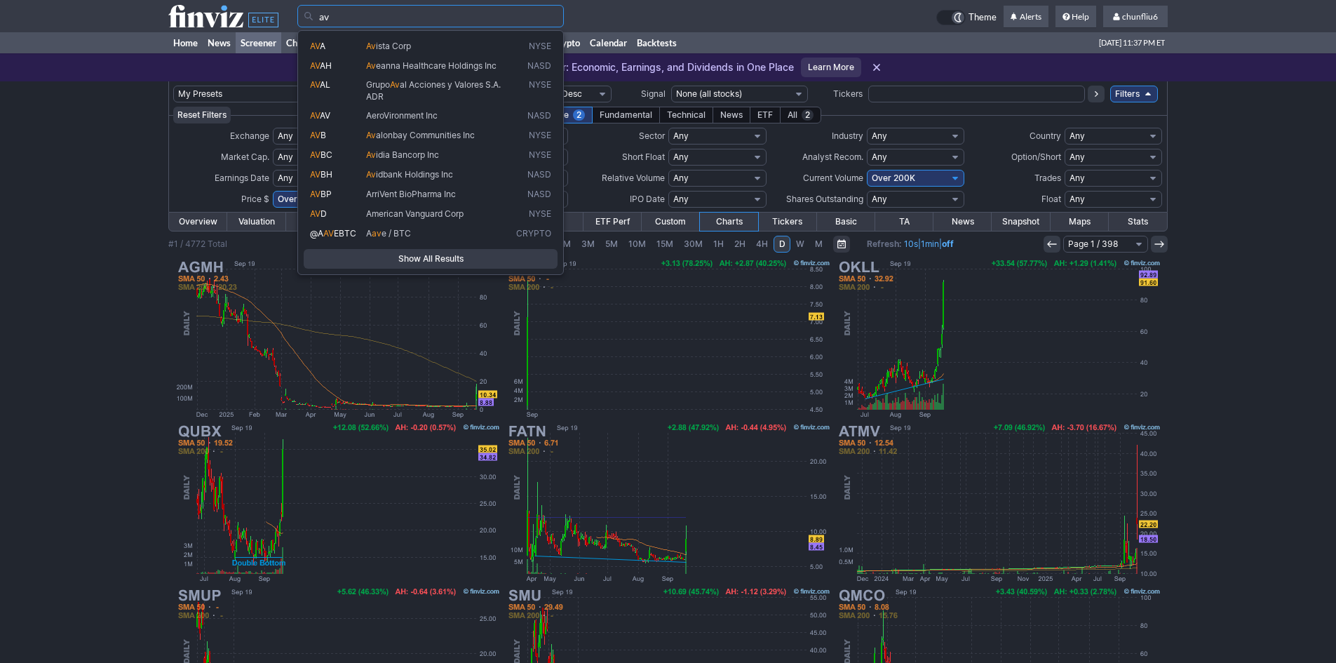
type input "av"
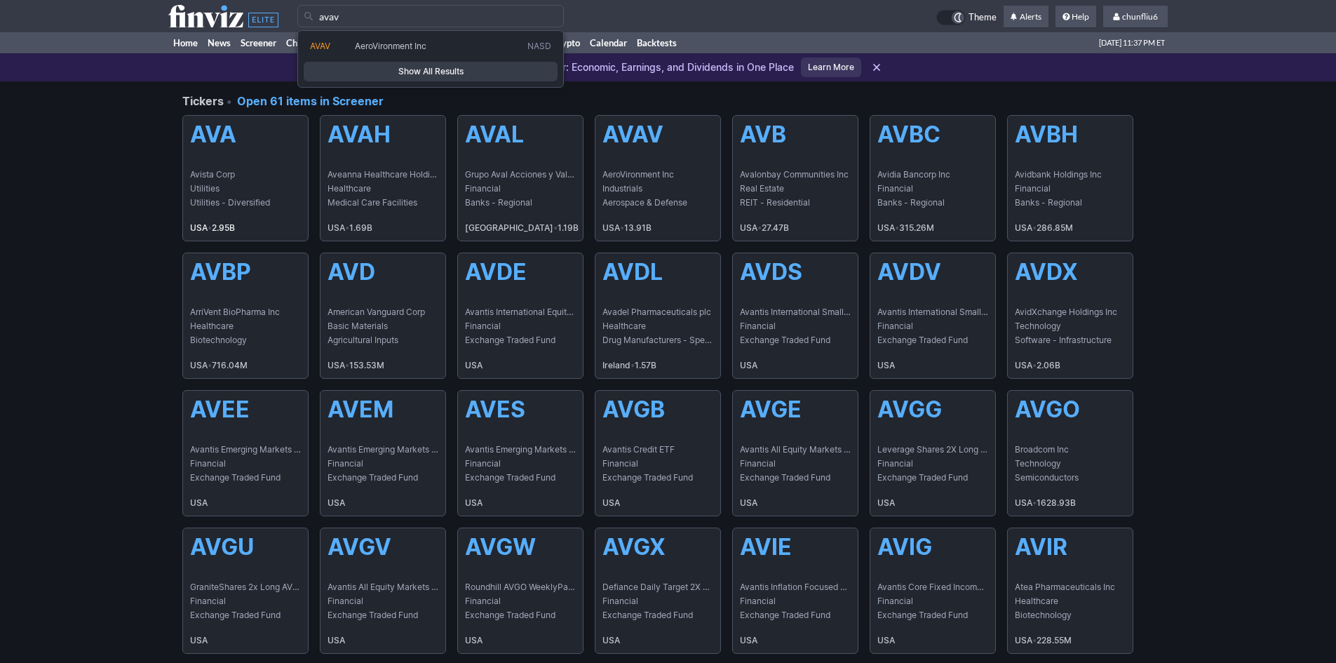
type input "avav"
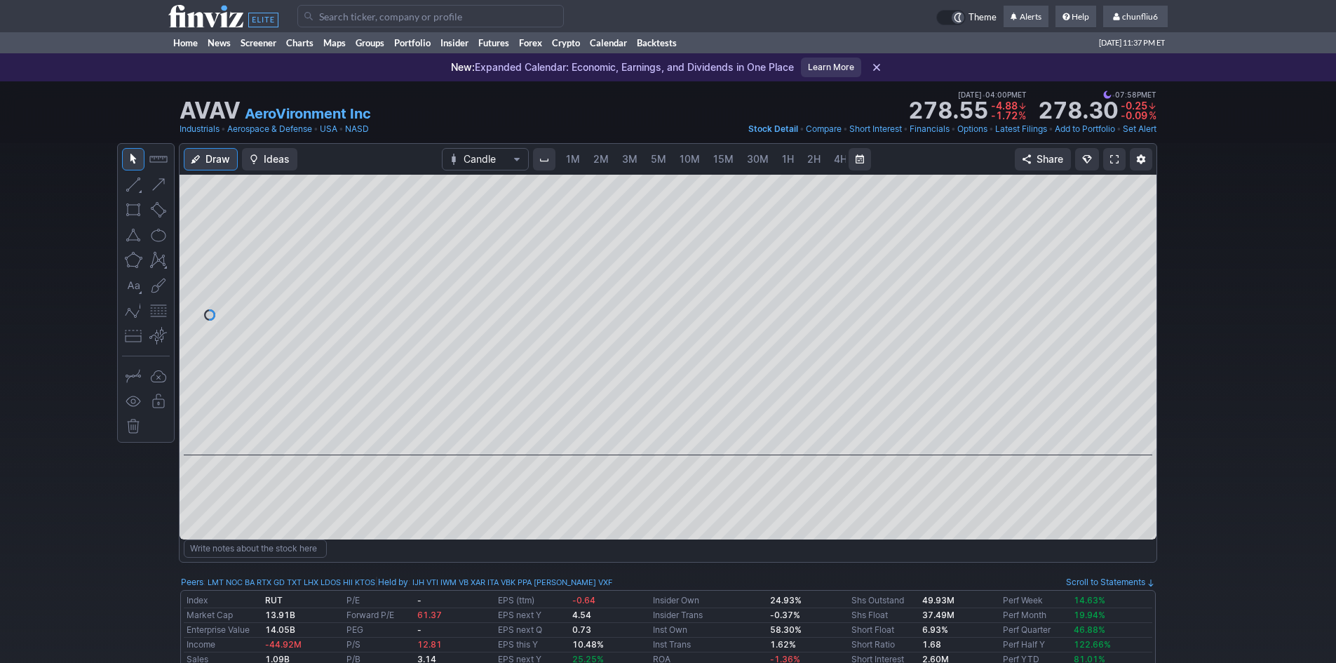
scroll to position [0, 76]
drag, startPoint x: 1131, startPoint y: 248, endPoint x: 1130, endPoint y: 267, distance: 18.9
click at [1130, 267] on div at bounding box center [1141, 311] width 29 height 245
click at [1114, 152] on link at bounding box center [1114, 159] width 22 height 22
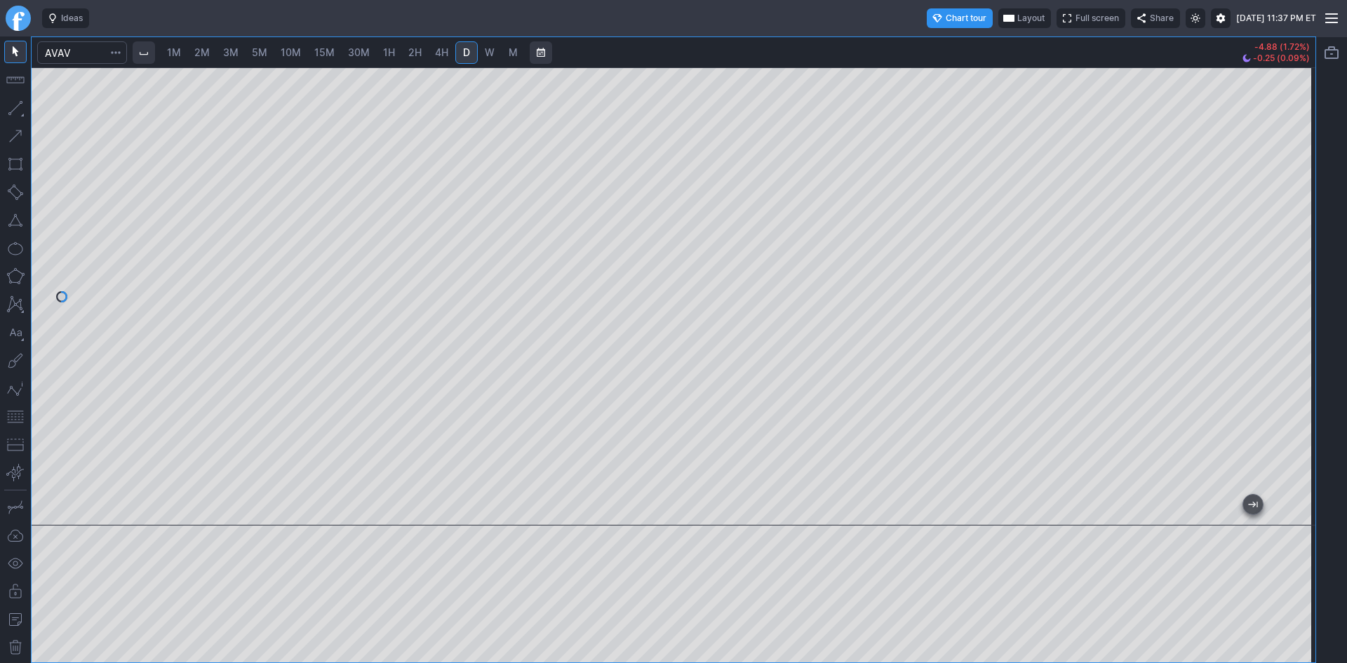
drag, startPoint x: 1302, startPoint y: 149, endPoint x: 1290, endPoint y: 237, distance: 89.2
click at [1290, 237] on div at bounding box center [1300, 292] width 29 height 423
click at [489, 54] on span "W" at bounding box center [490, 52] width 10 height 12
drag, startPoint x: 1293, startPoint y: 133, endPoint x: 1296, endPoint y: 267, distance: 134.0
click at [1296, 267] on div at bounding box center [1300, 292] width 29 height 423
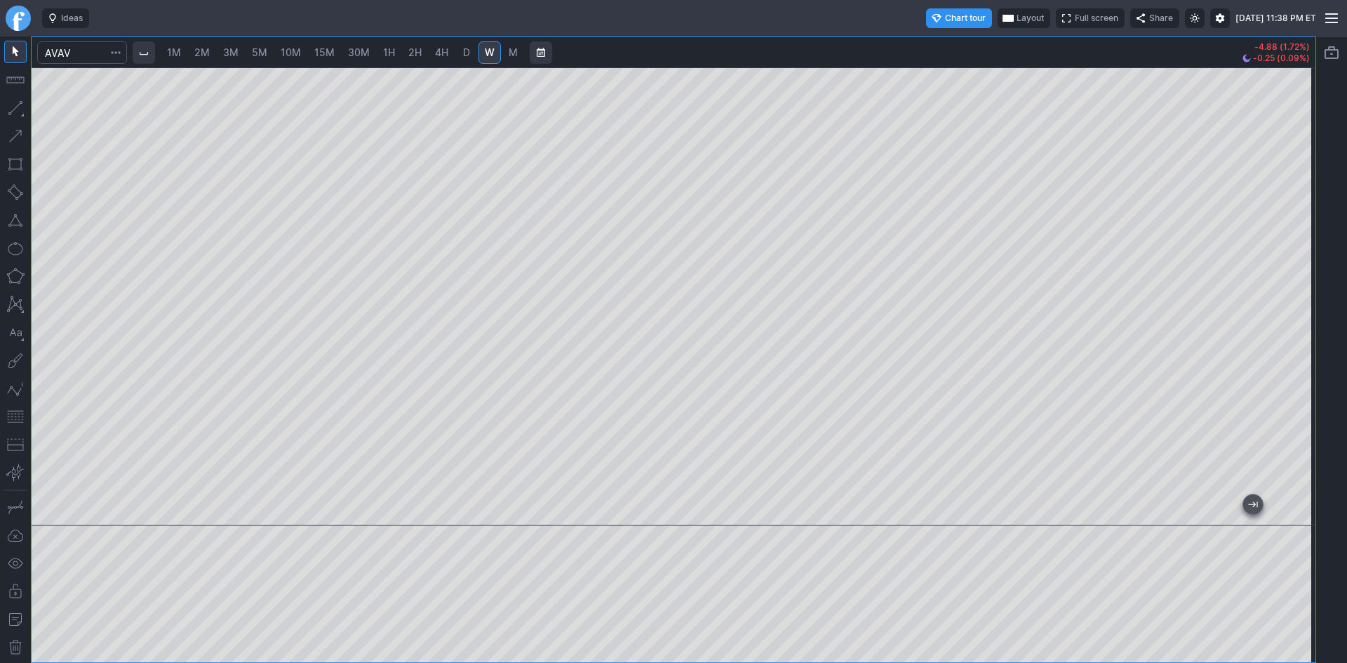
drag, startPoint x: 1299, startPoint y: 245, endPoint x: 1297, endPoint y: 309, distance: 64.6
click at [1297, 309] on div at bounding box center [1300, 292] width 29 height 423
click at [89, 50] on input "Search" at bounding box center [82, 52] width 90 height 22
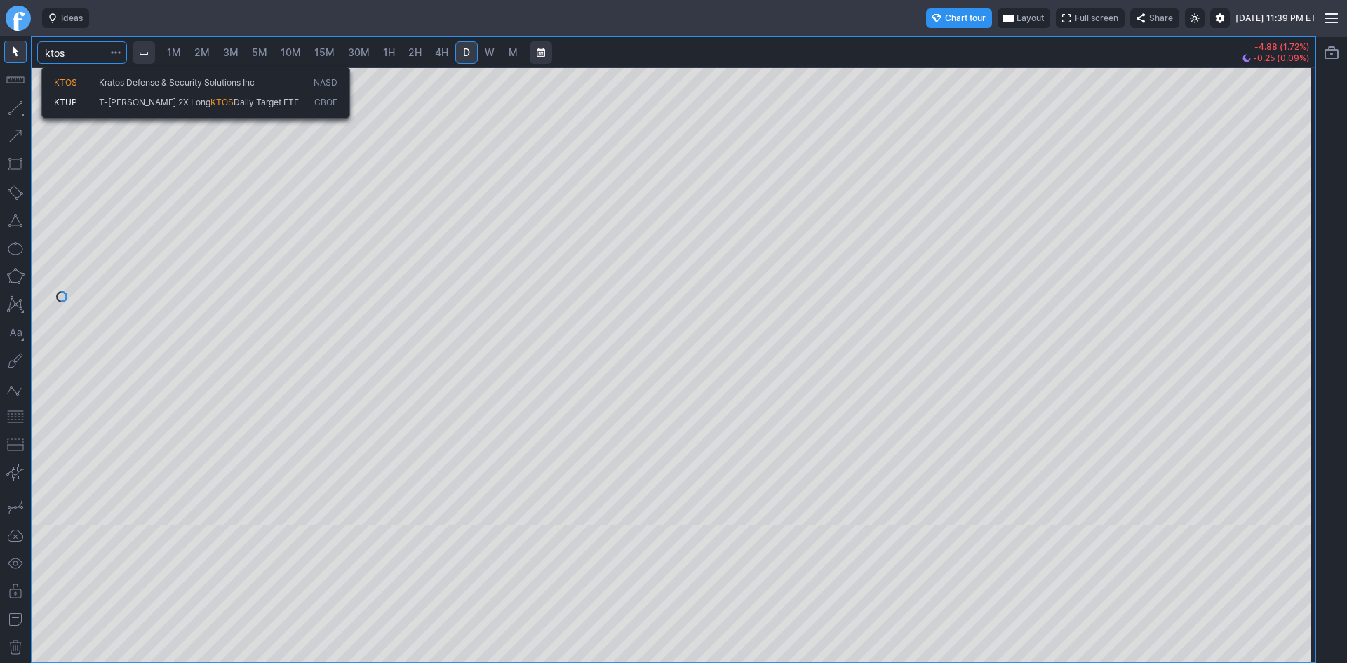
type input "ktos"
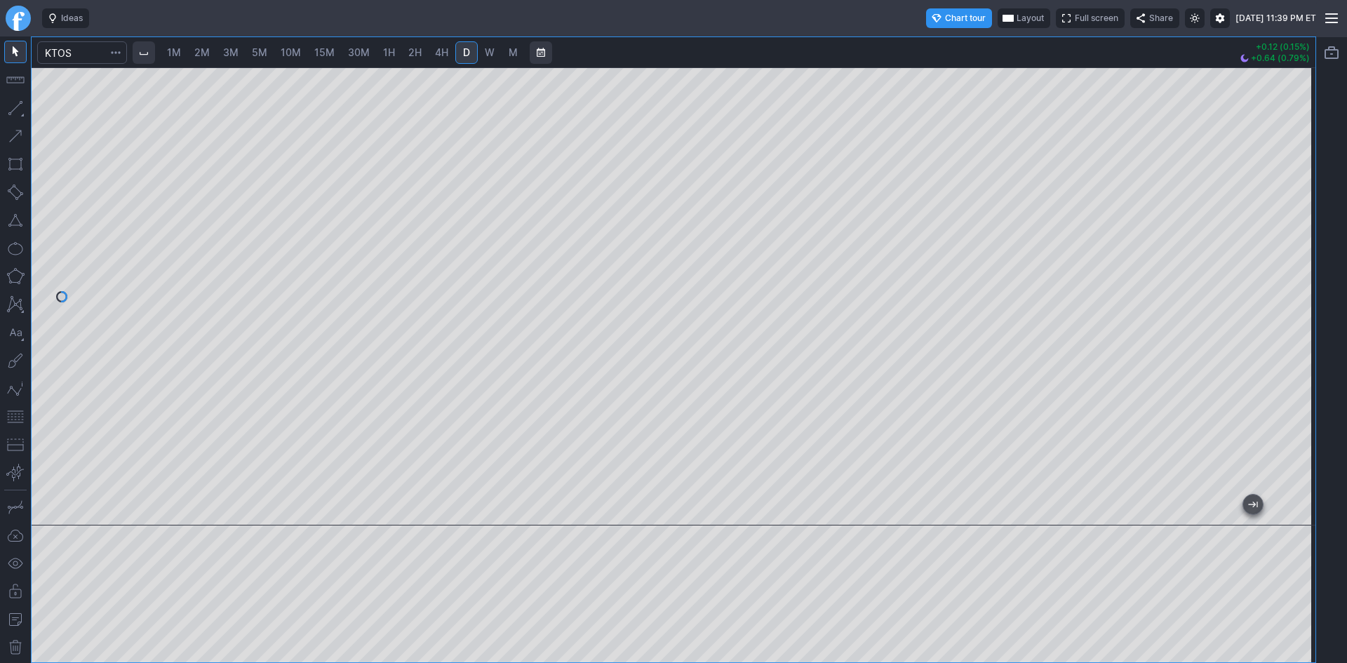
drag, startPoint x: 1287, startPoint y: 188, endPoint x: 1287, endPoint y: 313, distance: 124.8
click at [1287, 313] on div at bounding box center [1300, 292] width 29 height 423
click at [289, 52] on span "10M" at bounding box center [291, 52] width 20 height 12
drag, startPoint x: 704, startPoint y: 518, endPoint x: 1346, endPoint y: 477, distance: 643.0
click at [1346, 478] on div "1M 2M 3M 5M 10M 15M 30M 1H 2H 4H D W M +0.12 (0.15%) +0.64 (0.79%)" at bounding box center [673, 349] width 1347 height 626
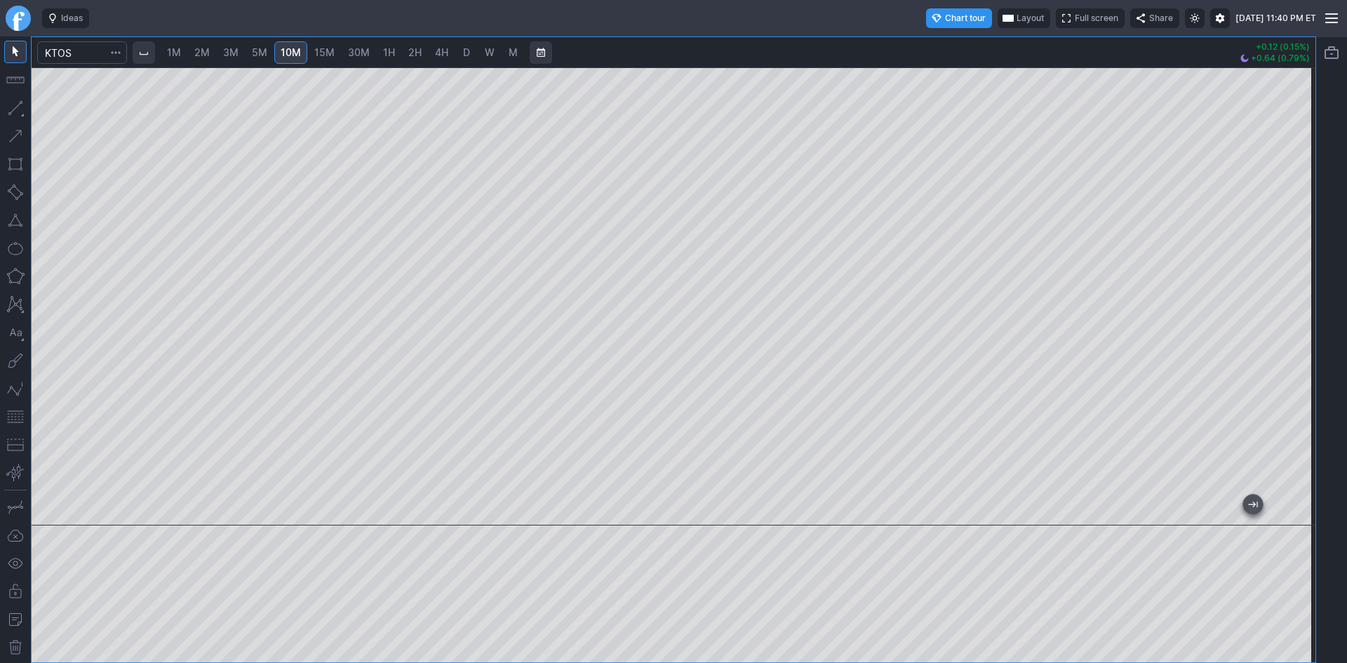
drag, startPoint x: 1302, startPoint y: 233, endPoint x: 1292, endPoint y: 297, distance: 64.7
click at [1299, 296] on div at bounding box center [1300, 292] width 29 height 423
click at [470, 50] on span "D" at bounding box center [466, 52] width 7 height 12
click at [267, 51] on span "5M" at bounding box center [259, 52] width 15 height 12
click at [1276, 293] on div at bounding box center [673, 296] width 1283 height 458
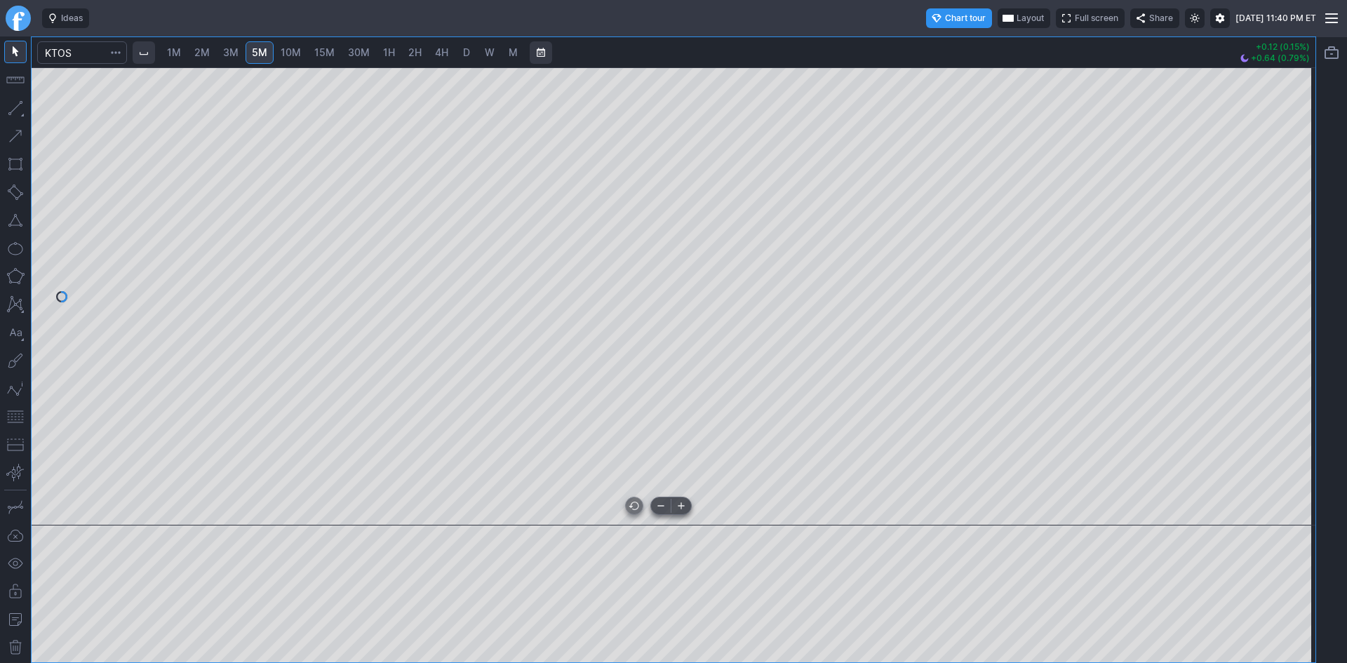
click at [748, 466] on div at bounding box center [673, 296] width 1283 height 458
click at [469, 48] on span "D" at bounding box center [466, 52] width 7 height 12
click at [93, 53] on input "Search" at bounding box center [82, 52] width 90 height 22
drag, startPoint x: 1301, startPoint y: 166, endPoint x: 1297, endPoint y: 260, distance: 93.4
click at [1307, 259] on div at bounding box center [1300, 292] width 29 height 423
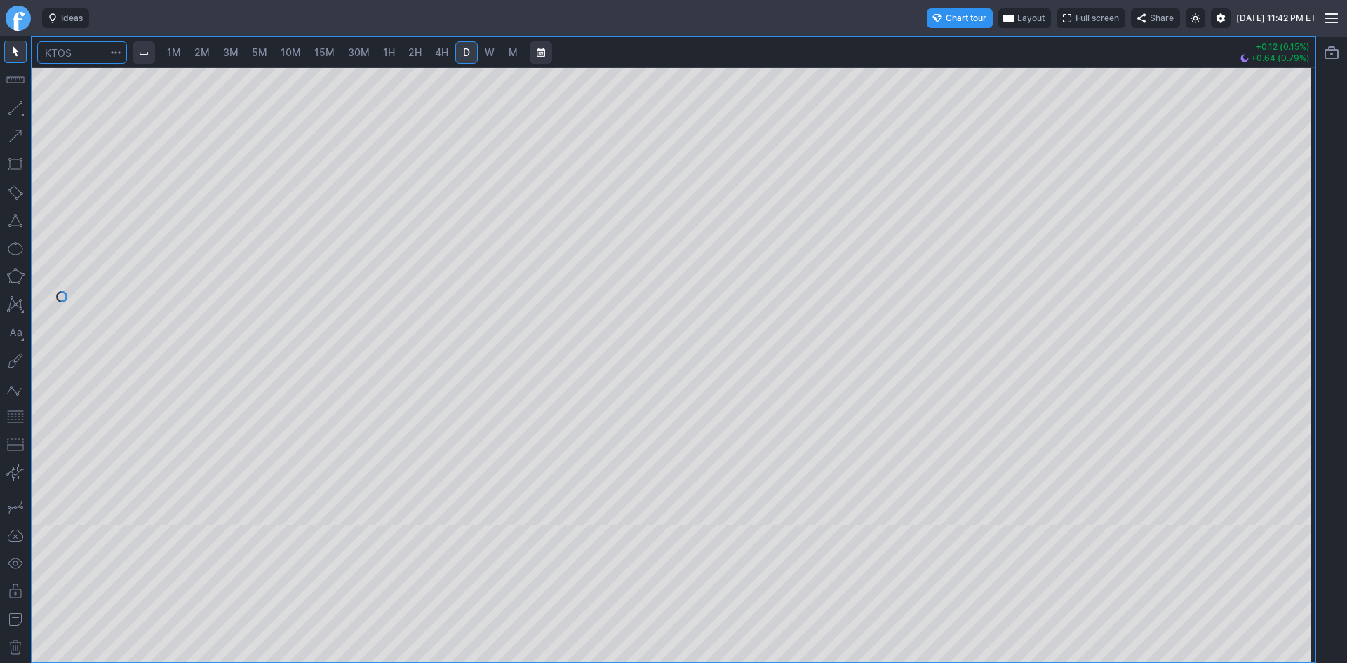
click at [90, 48] on input "Search" at bounding box center [82, 52] width 90 height 22
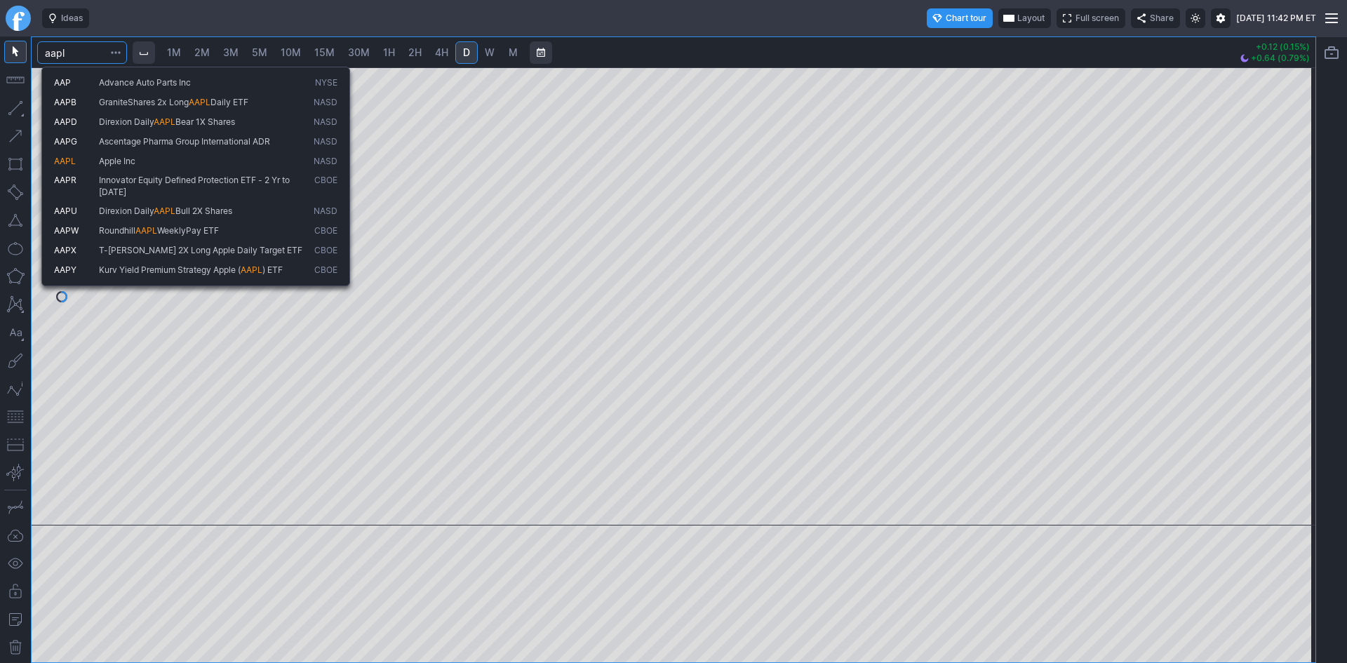
type input "aapl"
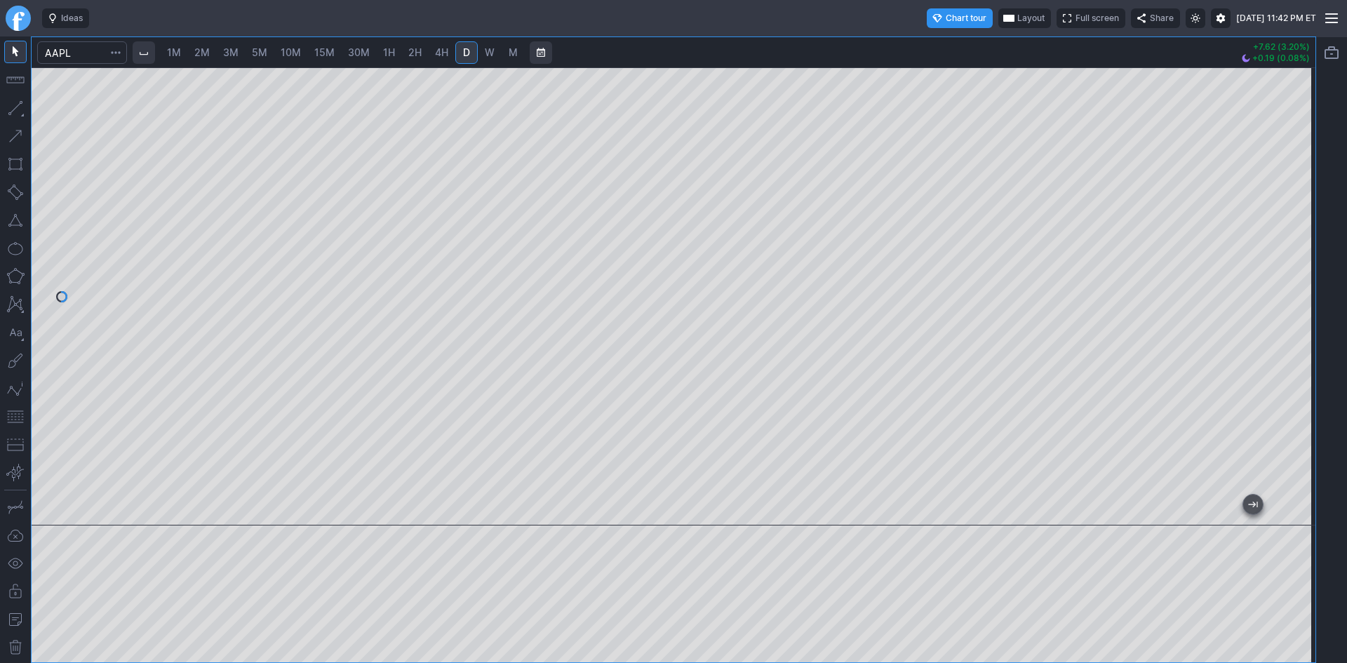
click at [1281, 309] on div at bounding box center [673, 296] width 1283 height 458
drag, startPoint x: 20, startPoint y: 417, endPoint x: 35, endPoint y: 414, distance: 15.8
click at [25, 417] on button "button" at bounding box center [15, 416] width 22 height 22
click at [1219, 51] on div "1M 2M 3M 5M 10M 15M 30M 1H 2H 4H D W M +7.62 (3.20%) +0.19 (0.08%)" at bounding box center [673, 349] width 1283 height 625
click at [1268, 323] on div at bounding box center [673, 296] width 1283 height 458
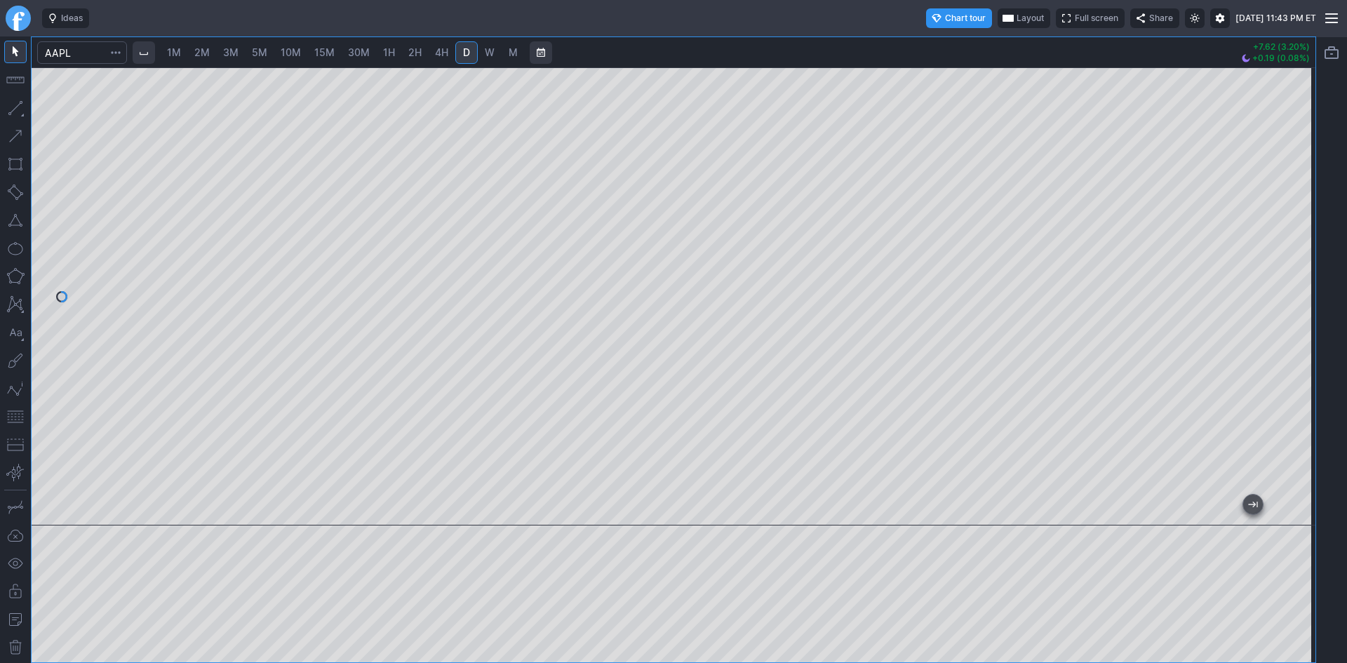
drag, startPoint x: 1307, startPoint y: 267, endPoint x: 1291, endPoint y: 147, distance: 121.0
click at [1291, 147] on div at bounding box center [1300, 292] width 29 height 423
drag, startPoint x: 93, startPoint y: 55, endPoint x: 16, endPoint y: 48, distance: 77.4
click at [16, 48] on div "1M 2M 3M 5M 10M 15M 30M 1H 2H 4H D W M +7.62 (3.20%) +0.19 (0.08%)" at bounding box center [658, 349] width 1316 height 626
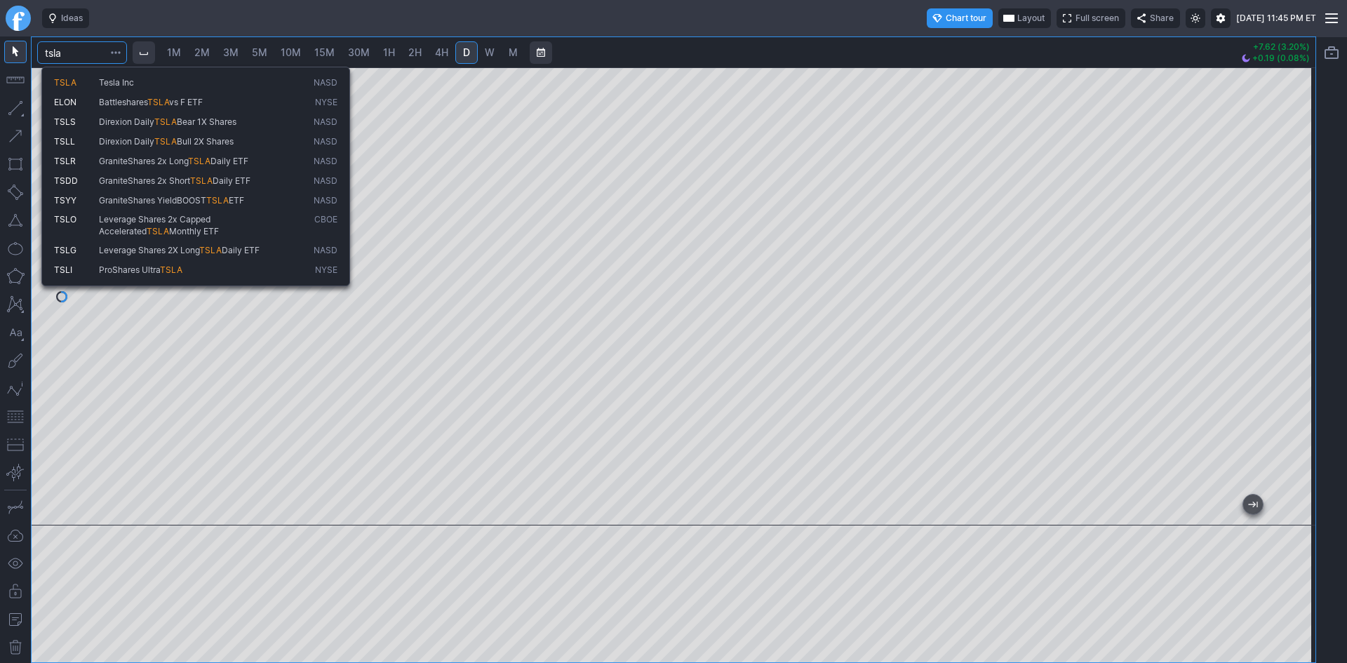
type input "tsla"
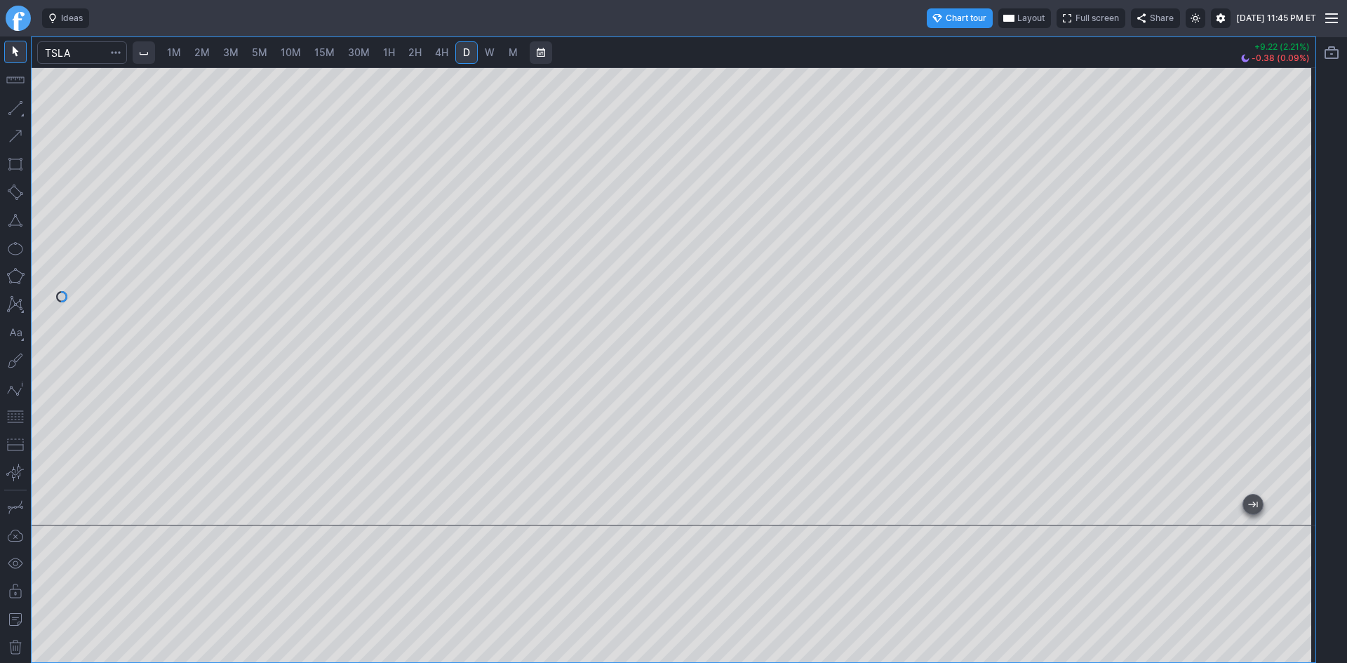
drag, startPoint x: 1304, startPoint y: 173, endPoint x: 1290, endPoint y: 210, distance: 39.7
click at [1290, 210] on div at bounding box center [1300, 292] width 29 height 423
click at [19, 412] on button "button" at bounding box center [15, 416] width 22 height 22
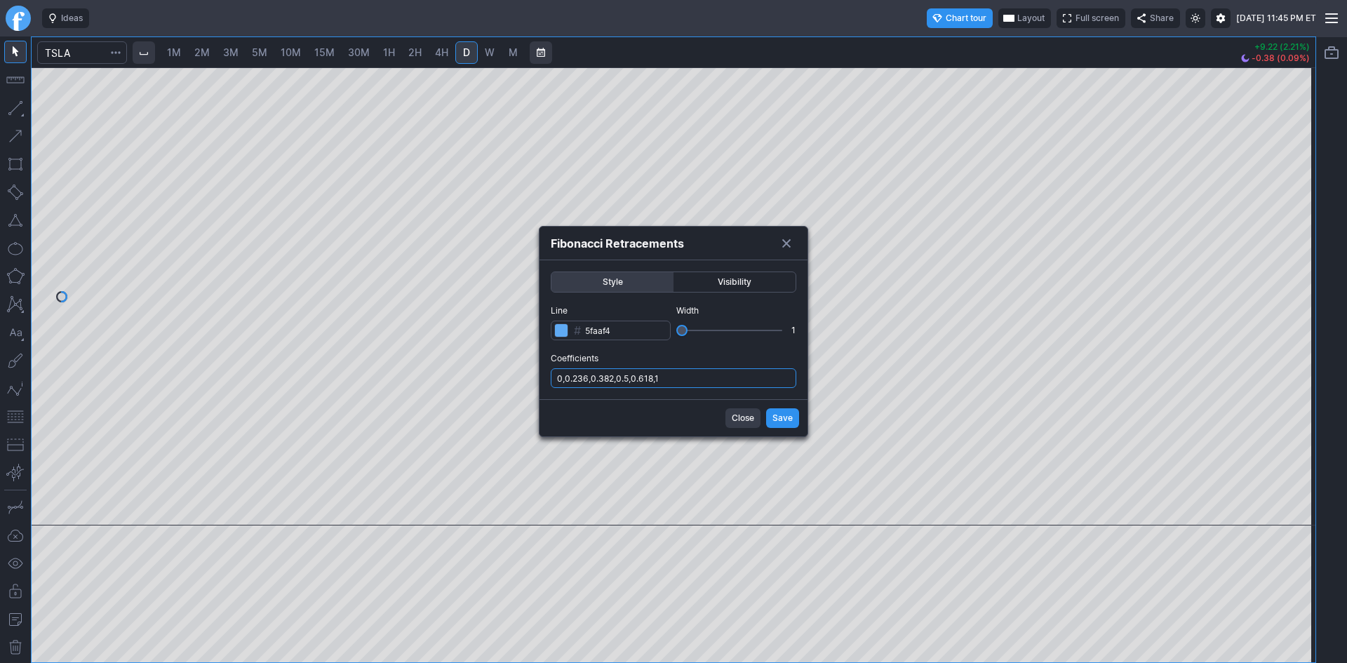
drag, startPoint x: 699, startPoint y: 379, endPoint x: 699, endPoint y: 388, distance: 8.4
click at [699, 379] on input "0,0.236,0.382,0.5,0.618,1" at bounding box center [673, 378] width 245 height 20
type input "0,0.236,0.382,0.5,0.618,1,.786"
click at [776, 417] on span "Save" at bounding box center [782, 418] width 20 height 14
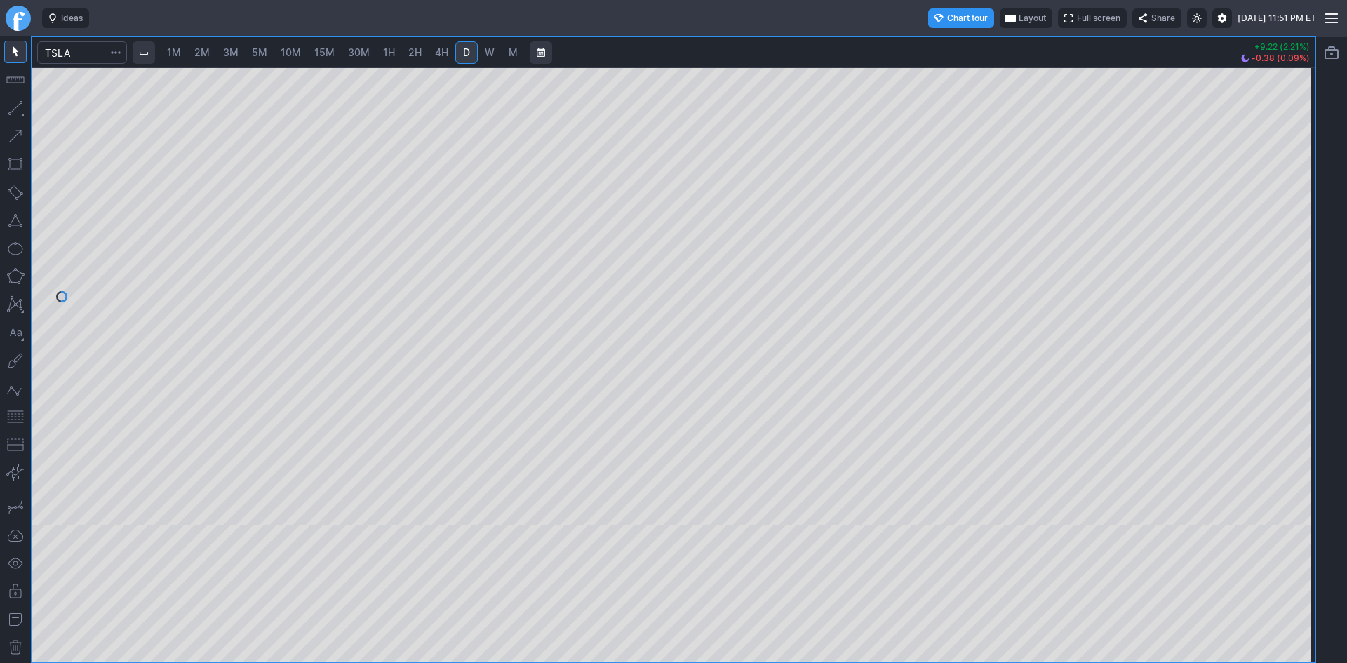
click at [294, 50] on span "10M" at bounding box center [291, 52] width 20 height 12
drag, startPoint x: 1295, startPoint y: 173, endPoint x: 1295, endPoint y: 209, distance: 36.5
click at [1296, 206] on div at bounding box center [1300, 292] width 29 height 423
click at [1285, 290] on div at bounding box center [673, 296] width 1283 height 458
click at [362, 53] on span "30M" at bounding box center [359, 52] width 22 height 12
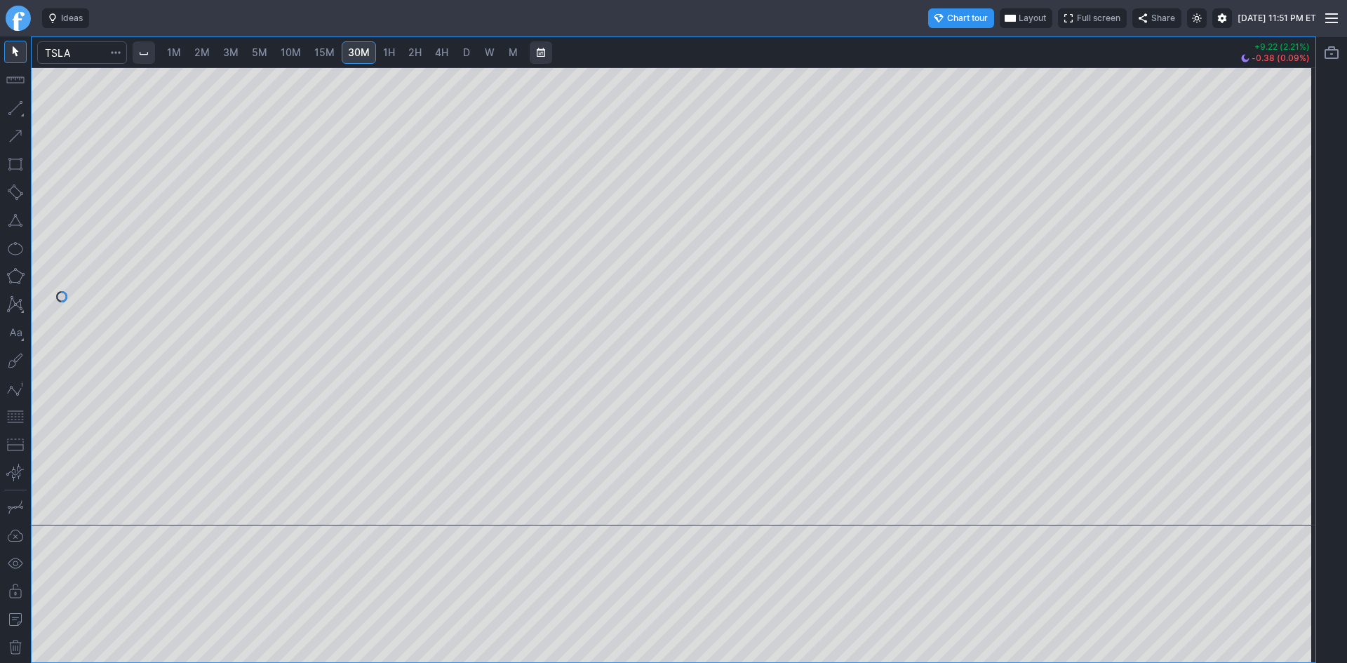
drag, startPoint x: 1306, startPoint y: 191, endPoint x: 1287, endPoint y: 267, distance: 78.1
click at [1287, 267] on div at bounding box center [1300, 292] width 29 height 423
click at [23, 415] on button "button" at bounding box center [15, 416] width 22 height 22
click at [1280, 315] on div at bounding box center [673, 296] width 1283 height 458
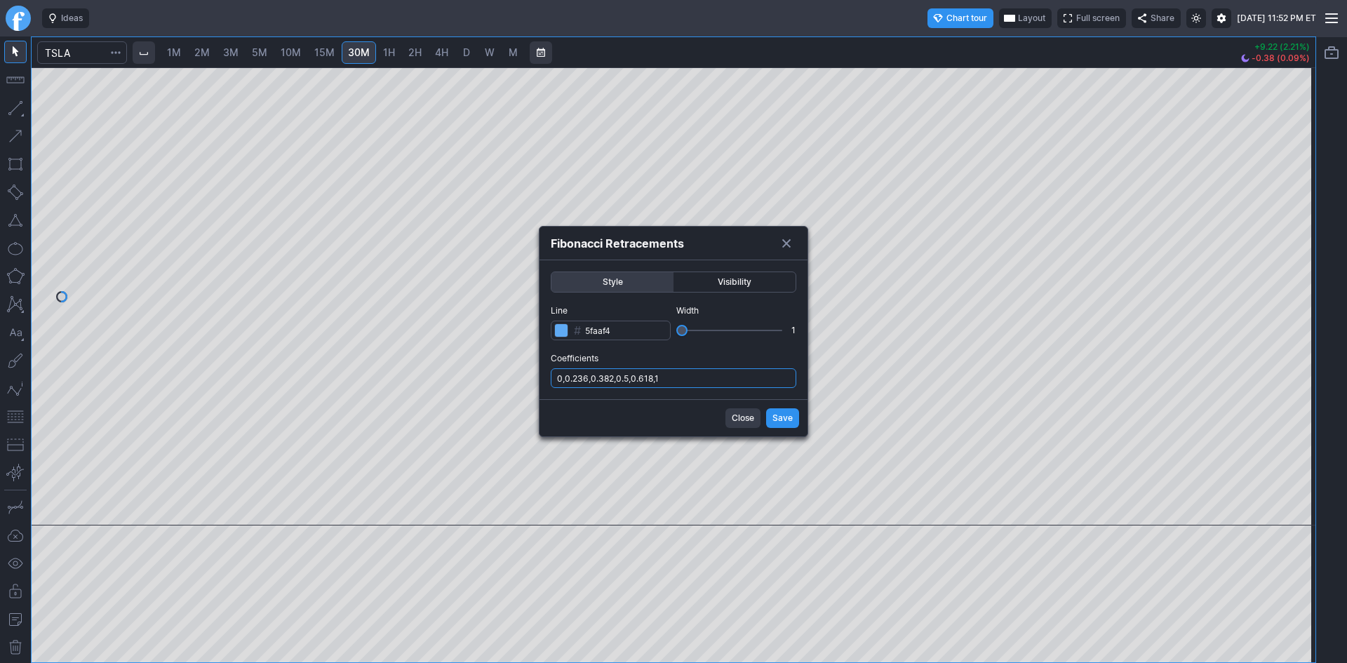
click at [699, 385] on input "0,0.236,0.382,0.5,0.618,1" at bounding box center [673, 378] width 245 height 20
type input "0,0.236,0.382,0.5,0.618,1,.786"
click at [774, 419] on span "Save" at bounding box center [782, 418] width 20 height 14
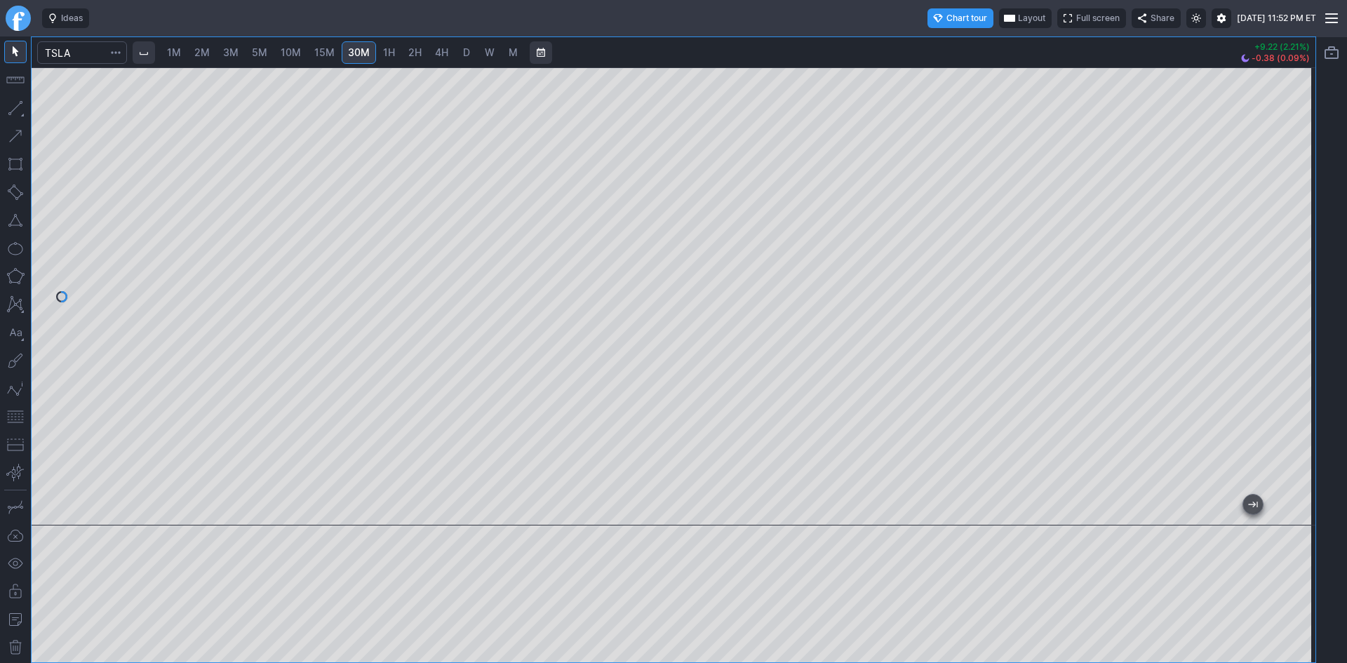
click at [290, 48] on span "10M" at bounding box center [291, 52] width 20 height 12
drag, startPoint x: 1302, startPoint y: 184, endPoint x: 1288, endPoint y: 223, distance: 41.9
click at [1304, 215] on div at bounding box center [1300, 292] width 29 height 423
click at [20, 413] on button "button" at bounding box center [15, 416] width 22 height 22
click at [1271, 67] on div "1M 2M 3M 5M 10M 15M 30M 1H 2H 4H D W M +9.22 (2.21%) -0.38 (0.09%)" at bounding box center [673, 349] width 1283 height 625
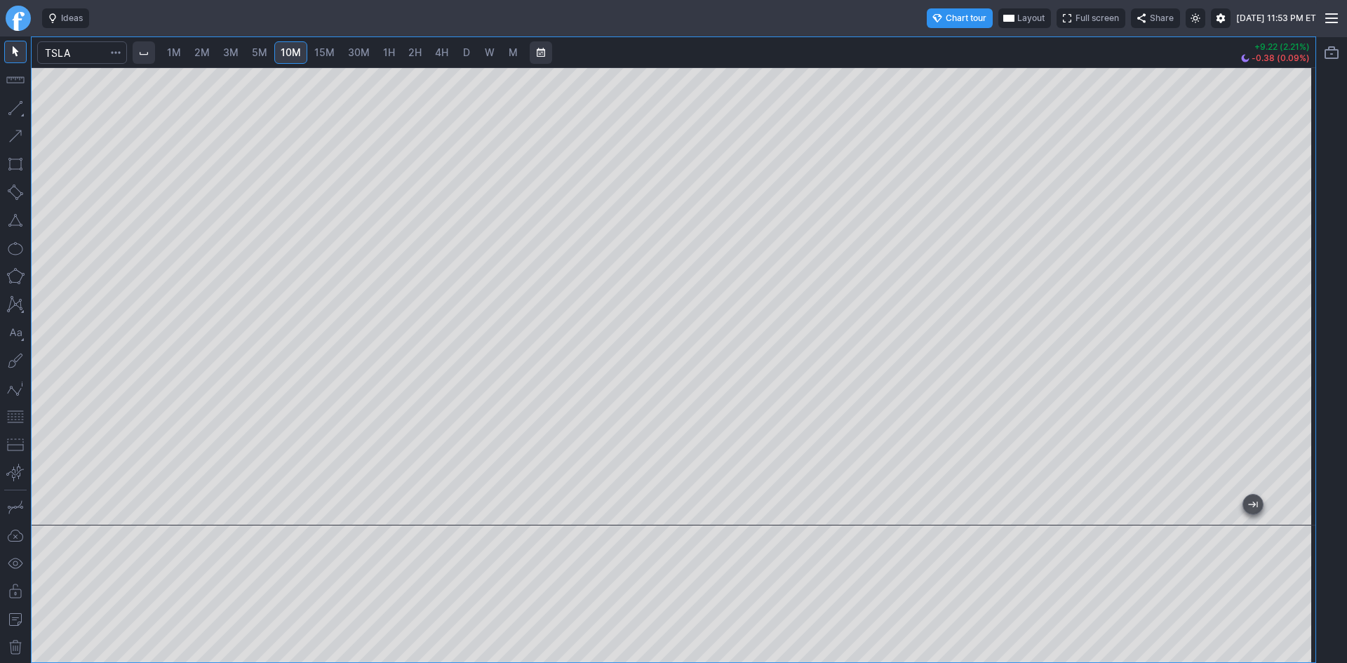
click at [1274, 212] on div at bounding box center [673, 296] width 1283 height 458
drag, startPoint x: 1305, startPoint y: 198, endPoint x: 1294, endPoint y: 165, distance: 35.3
click at [1294, 165] on div at bounding box center [1300, 292] width 29 height 423
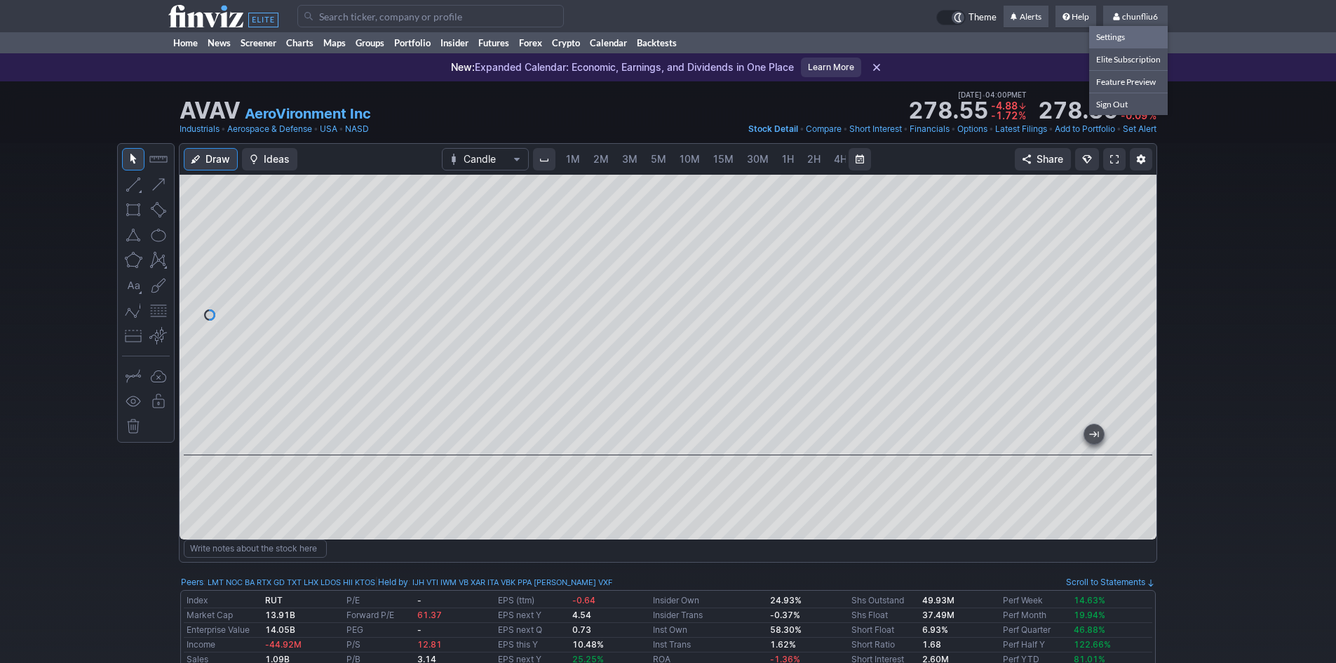
scroll to position [0, 76]
click at [1114, 103] on link "Sign Out" at bounding box center [1128, 104] width 79 height 22
